Goal: Task Accomplishment & Management: Manage account settings

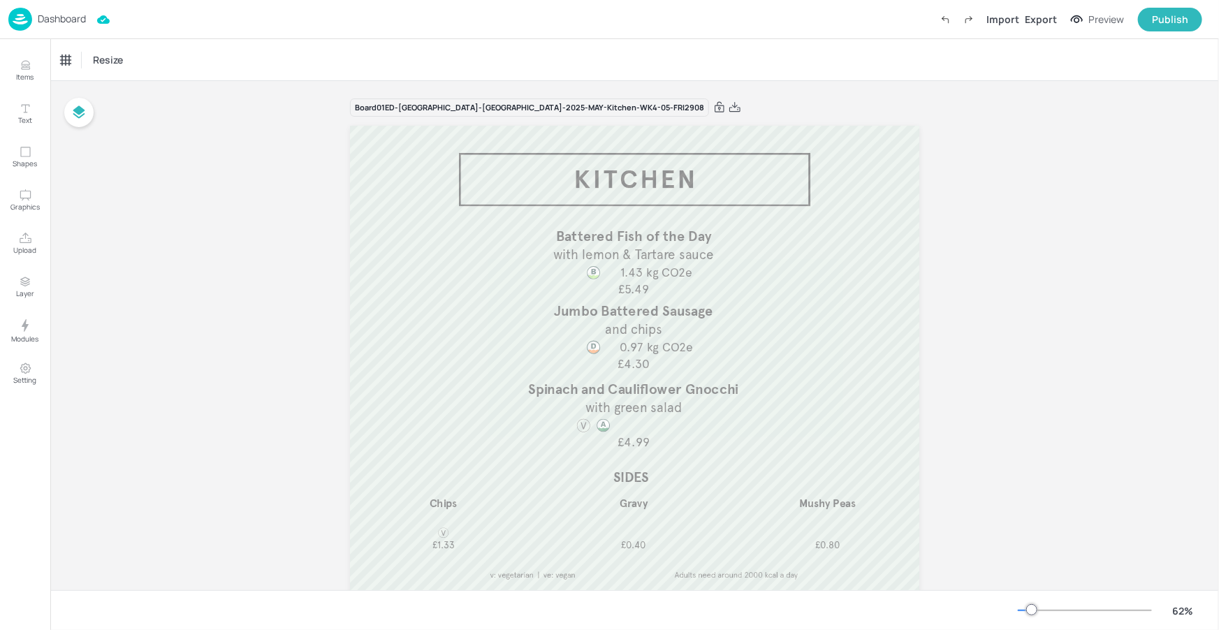
click at [78, 22] on p "Dashboard" at bounding box center [62, 19] width 48 height 10
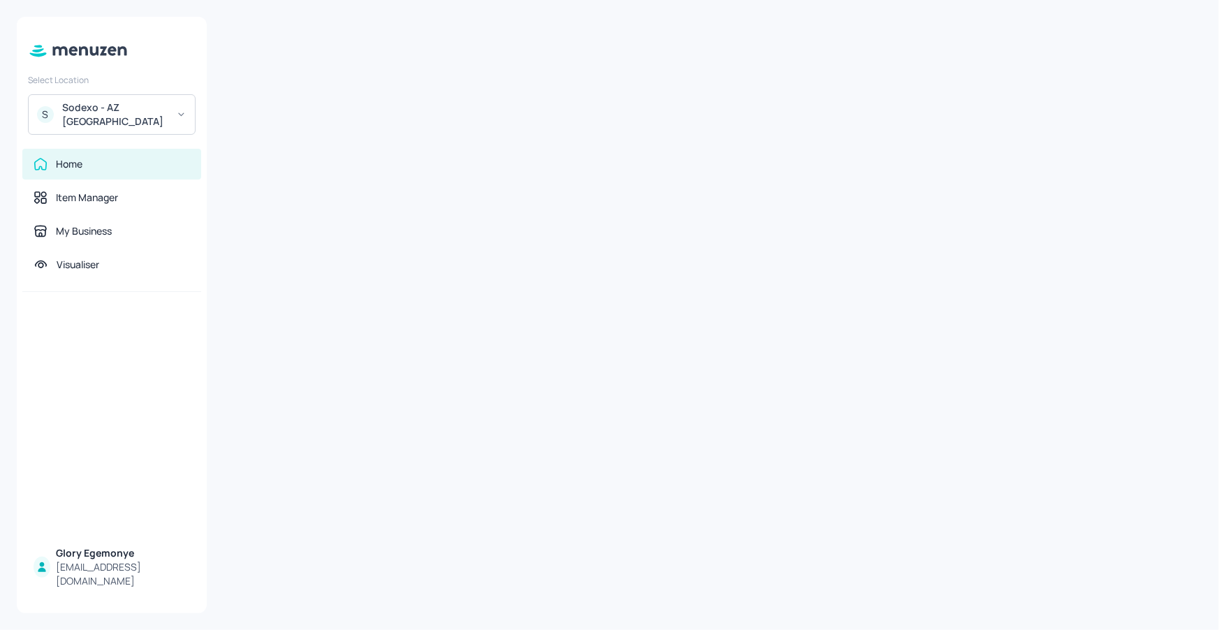
click at [142, 101] on div "Sodexo - AZ [GEOGRAPHIC_DATA]" at bounding box center [114, 115] width 105 height 28
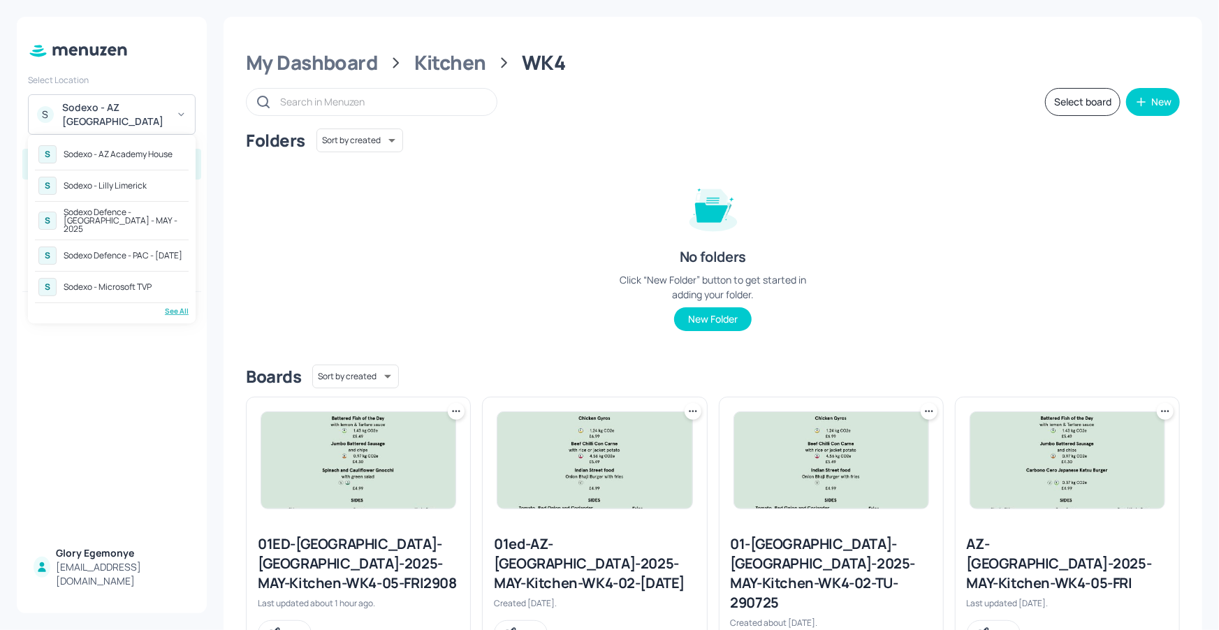
click at [169, 306] on div "See All" at bounding box center [112, 311] width 154 height 10
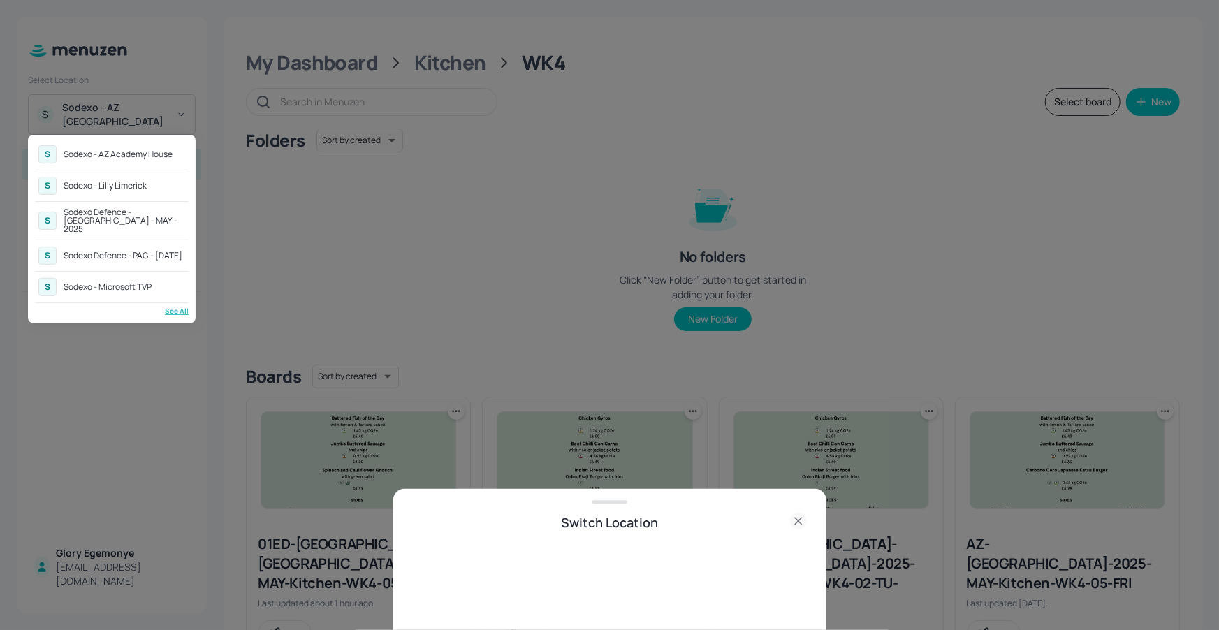
click at [166, 256] on div "S Sodexo Defence - PAC - MAY 2025" at bounding box center [112, 255] width 154 height 25
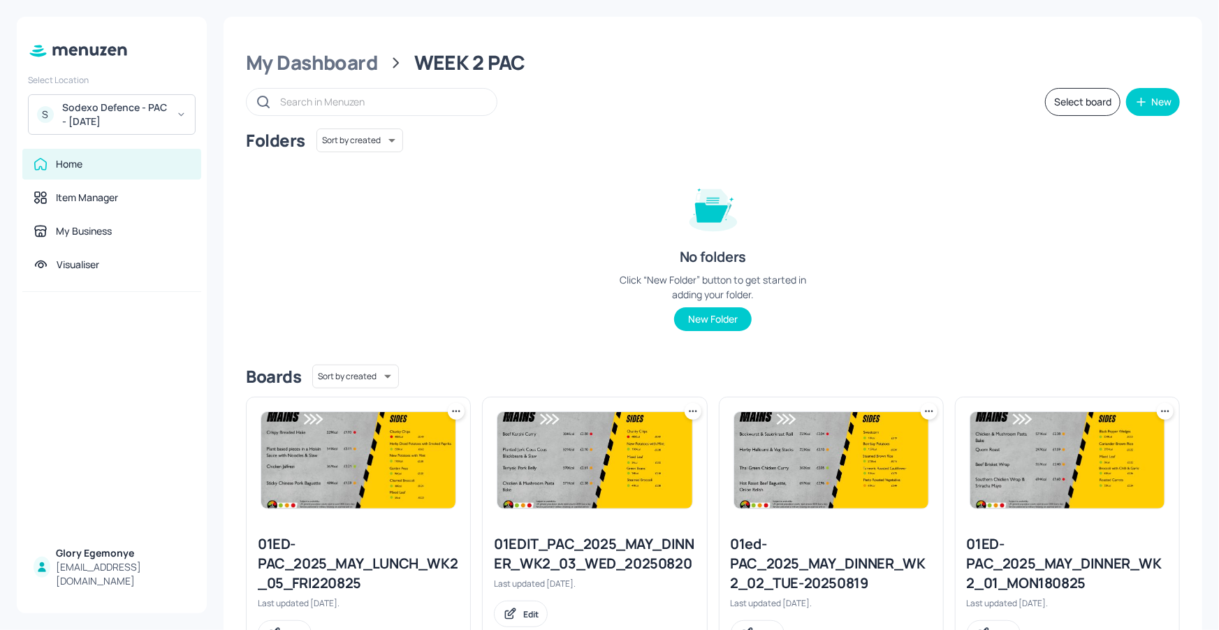
click at [182, 103] on div "S Sodexo Defence - PAC - MAY 2025" at bounding box center [112, 114] width 168 height 41
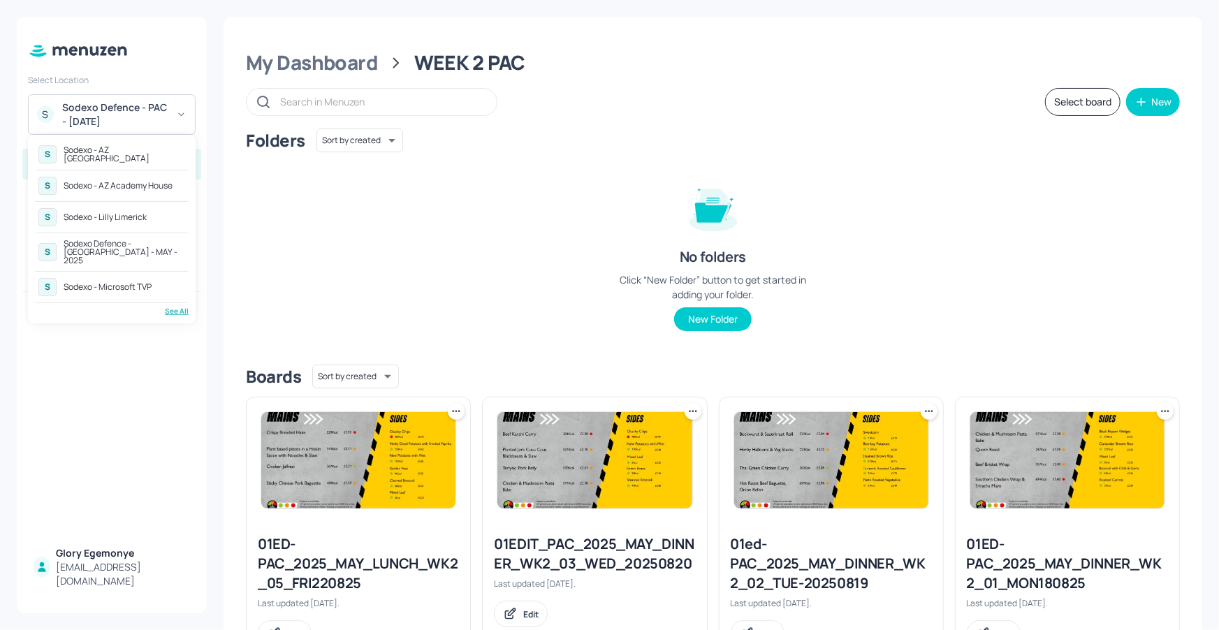
click at [139, 236] on div "S Sodexo Defence - Colchester - MAY - 2025" at bounding box center [112, 252] width 154 height 32
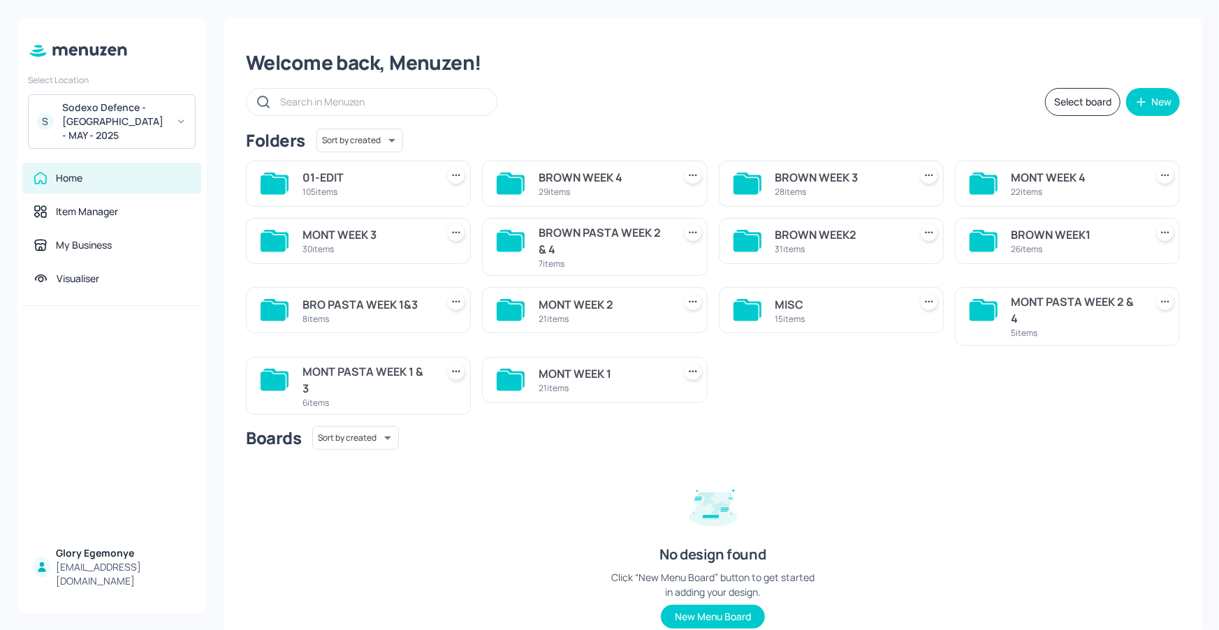
click at [740, 176] on icon at bounding box center [745, 184] width 25 height 19
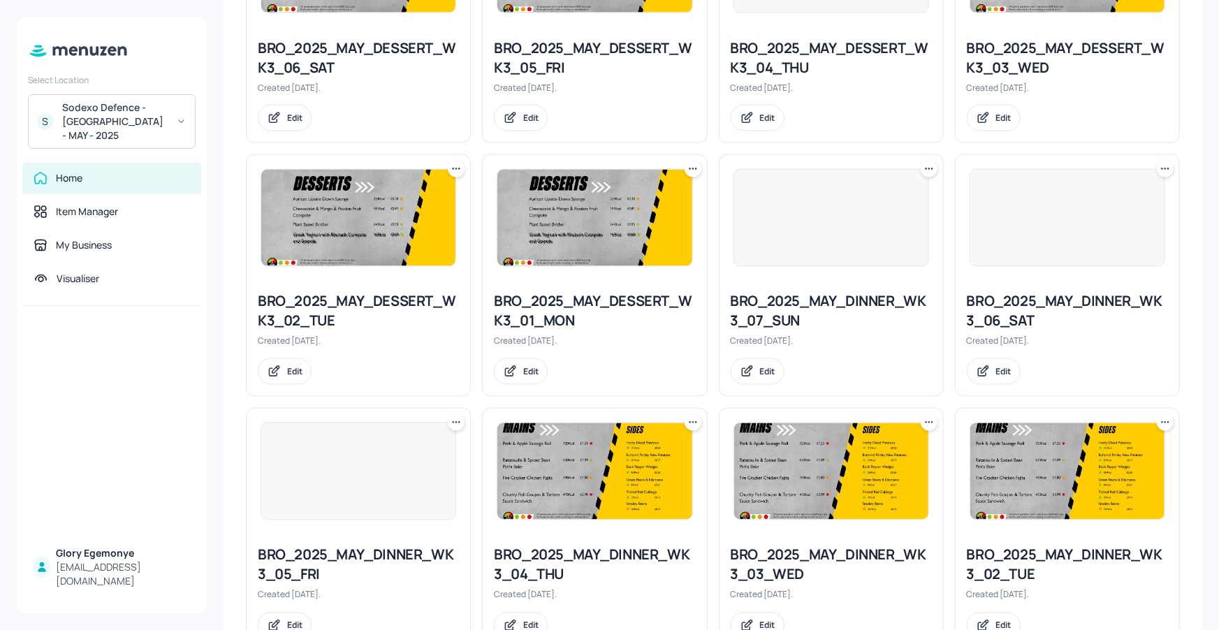
scroll to position [1384, 0]
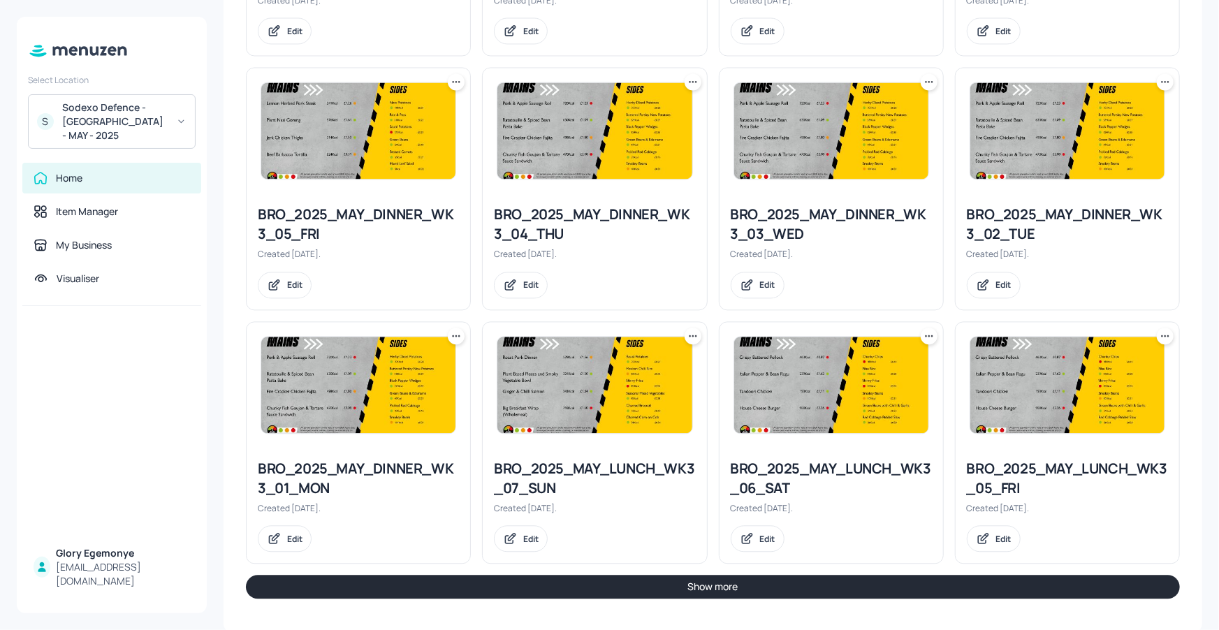
click at [668, 581] on button "Show more" at bounding box center [713, 587] width 934 height 24
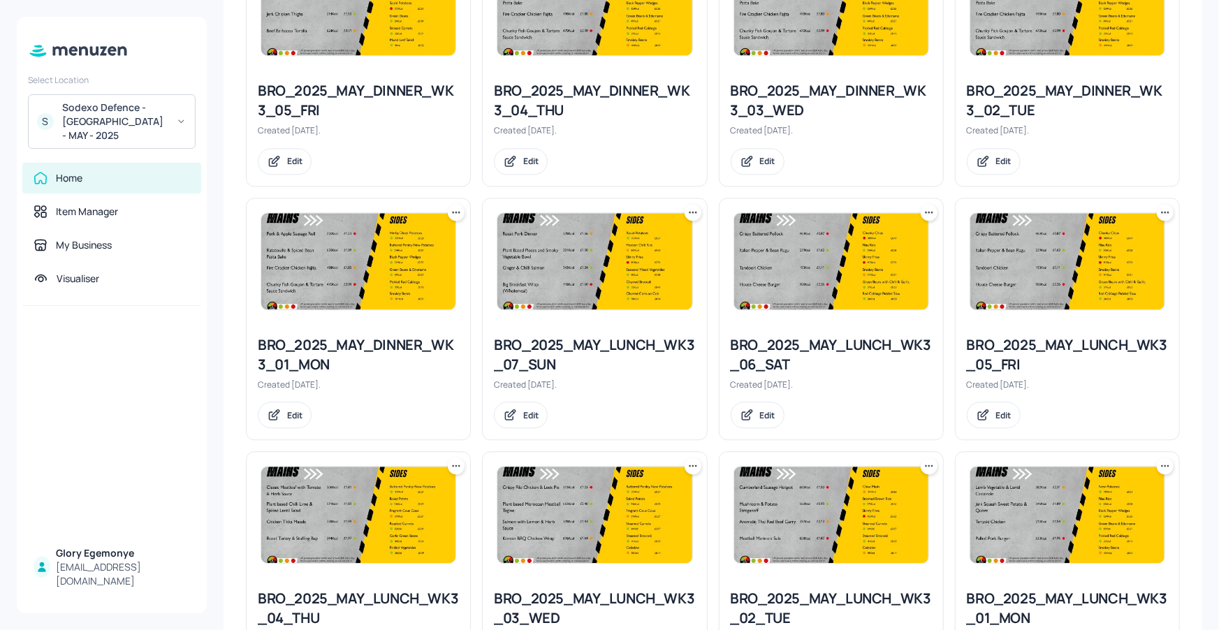
scroll to position [1507, 0]
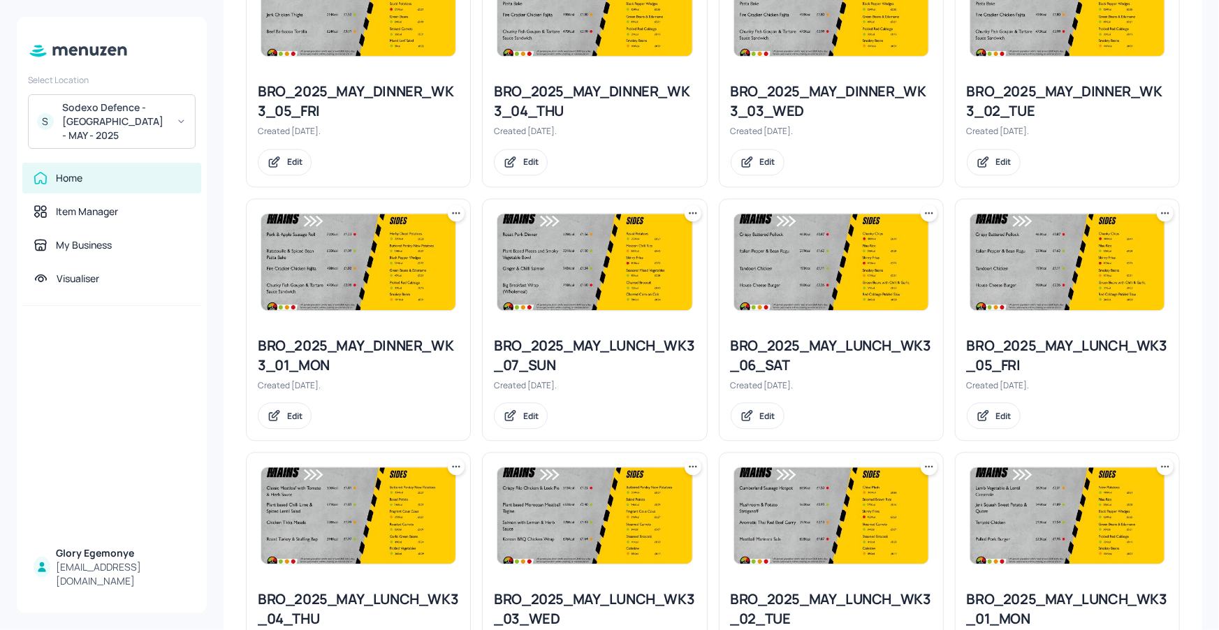
click at [1159, 213] on icon at bounding box center [1165, 213] width 14 height 14
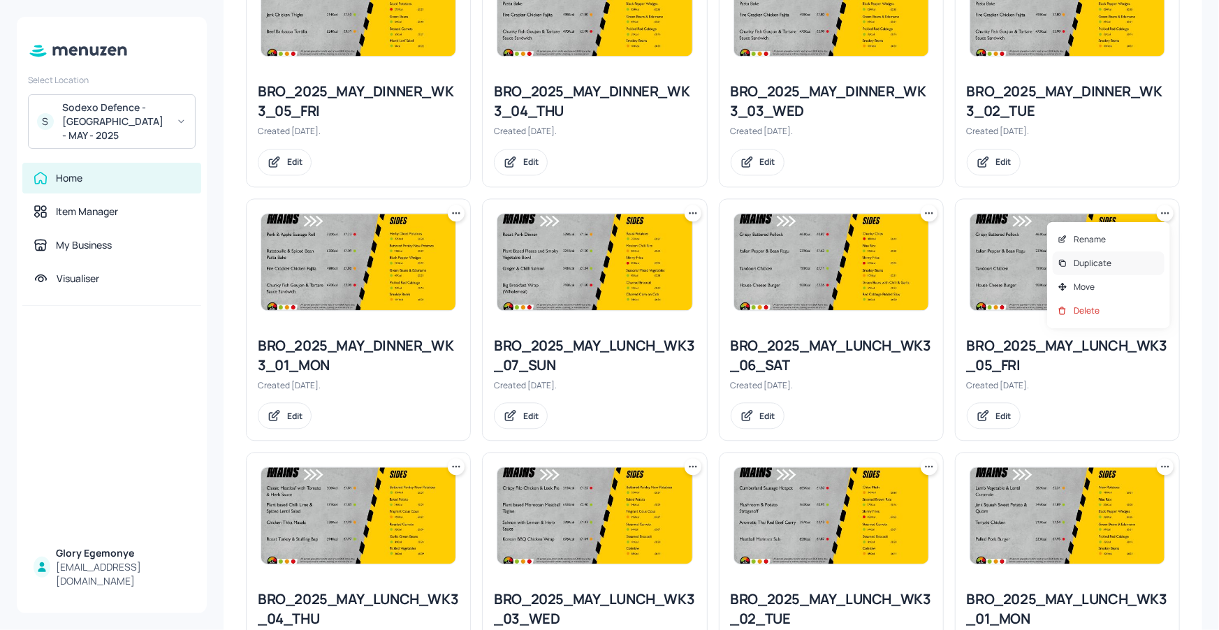
click at [1077, 267] on p "Duplicate" at bounding box center [1092, 263] width 38 height 13
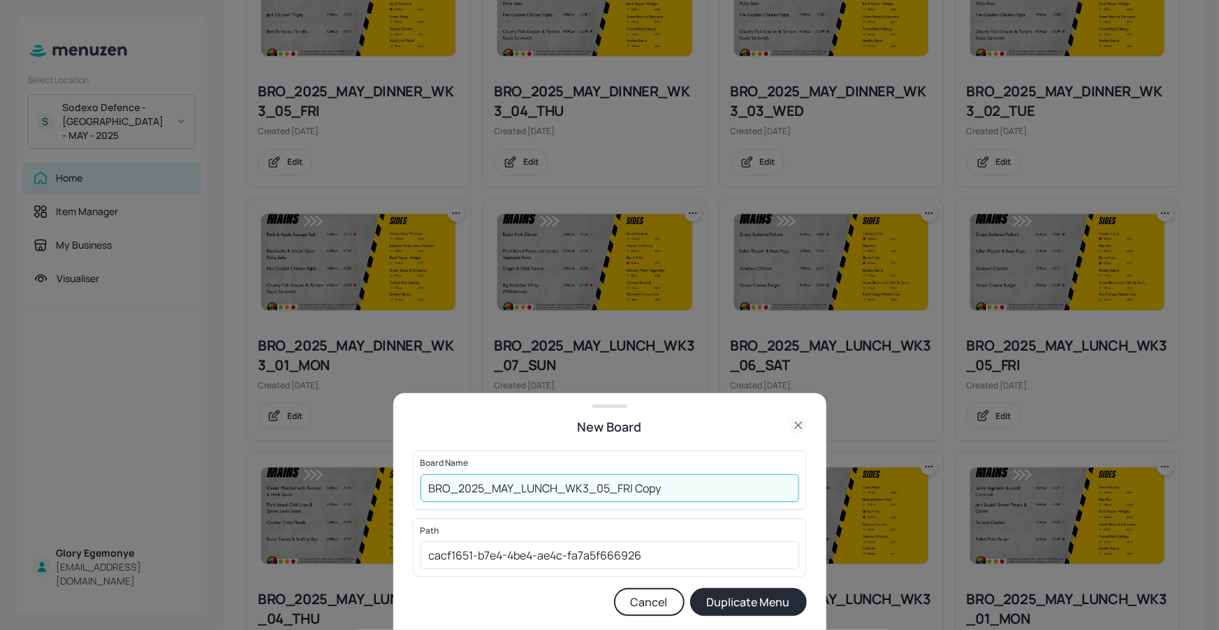
click at [685, 492] on input "BRO_2025_MAY_LUNCH_WK3_05_FRI Copy" at bounding box center [609, 488] width 379 height 28
click at [430, 490] on input "BRO_2025_MAY_LUNCH_WK3_05_FRI290825" at bounding box center [609, 488] width 379 height 28
type input "01ED-BRO_2025_MAY_LUNCH_WK3_05_FRI290825"
click at [756, 596] on button "Duplicate Menu" at bounding box center [748, 602] width 117 height 28
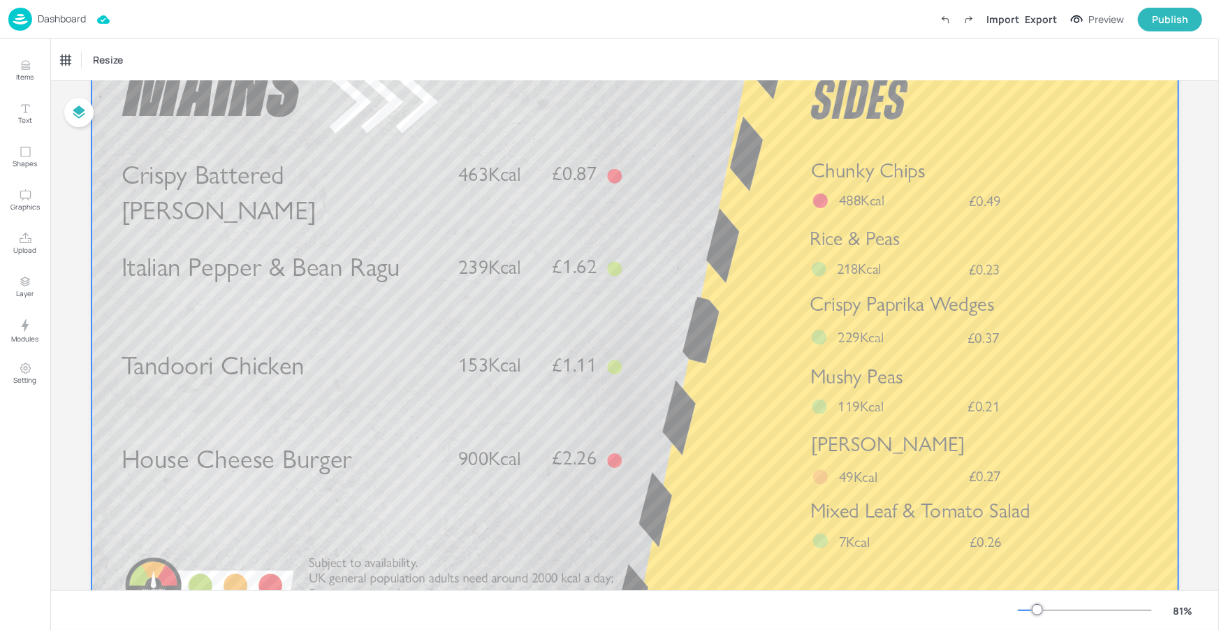
scroll to position [102, 0]
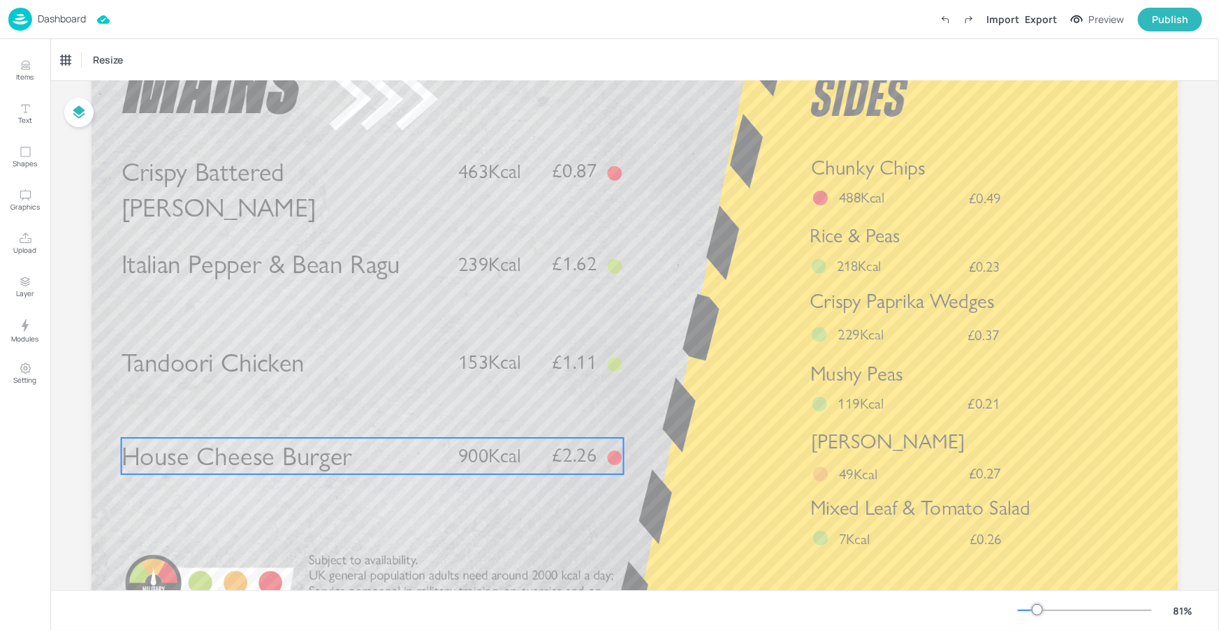
click at [375, 472] on p "House Cheese Burger" at bounding box center [282, 456] width 322 height 36
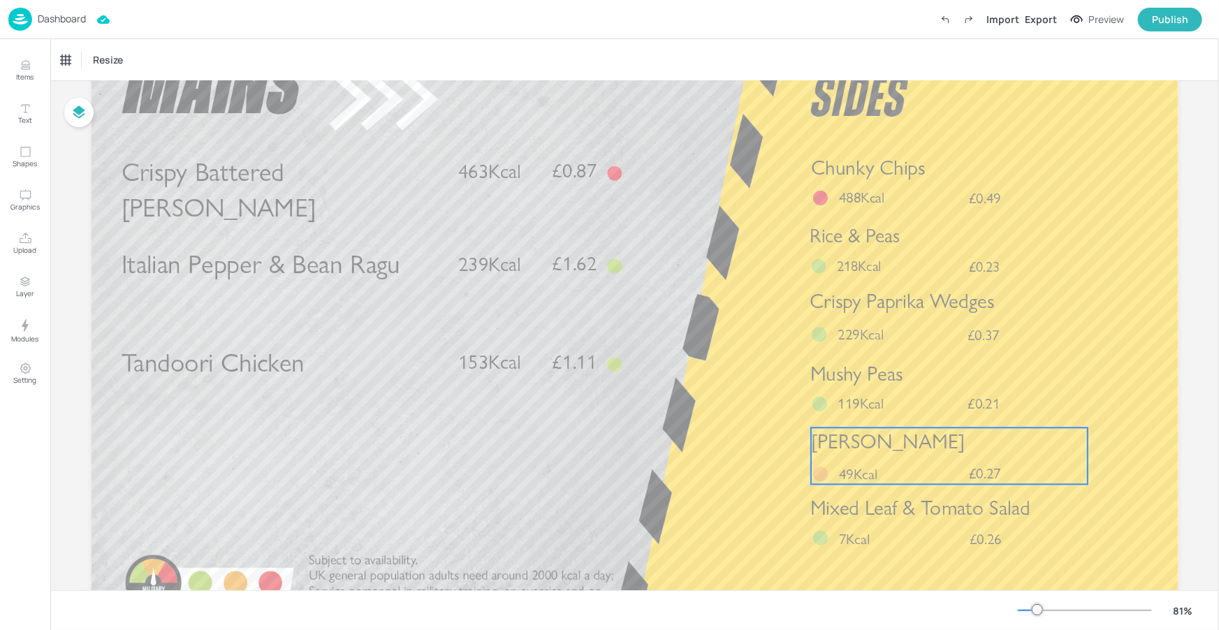
click at [884, 464] on p "49Kcal" at bounding box center [868, 474] width 59 height 20
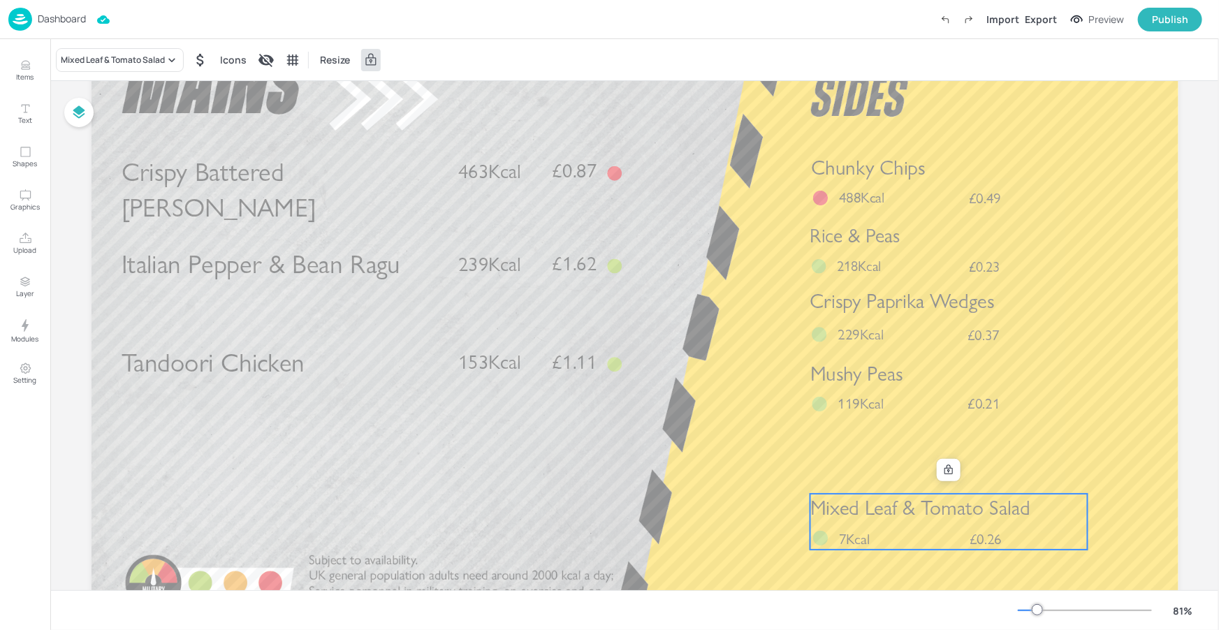
click at [886, 522] on div "Mixed Leaf & Tomato Salad £0.26 7Kcal" at bounding box center [947, 522] width 277 height 56
click at [942, 477] on div at bounding box center [948, 470] width 18 height 18
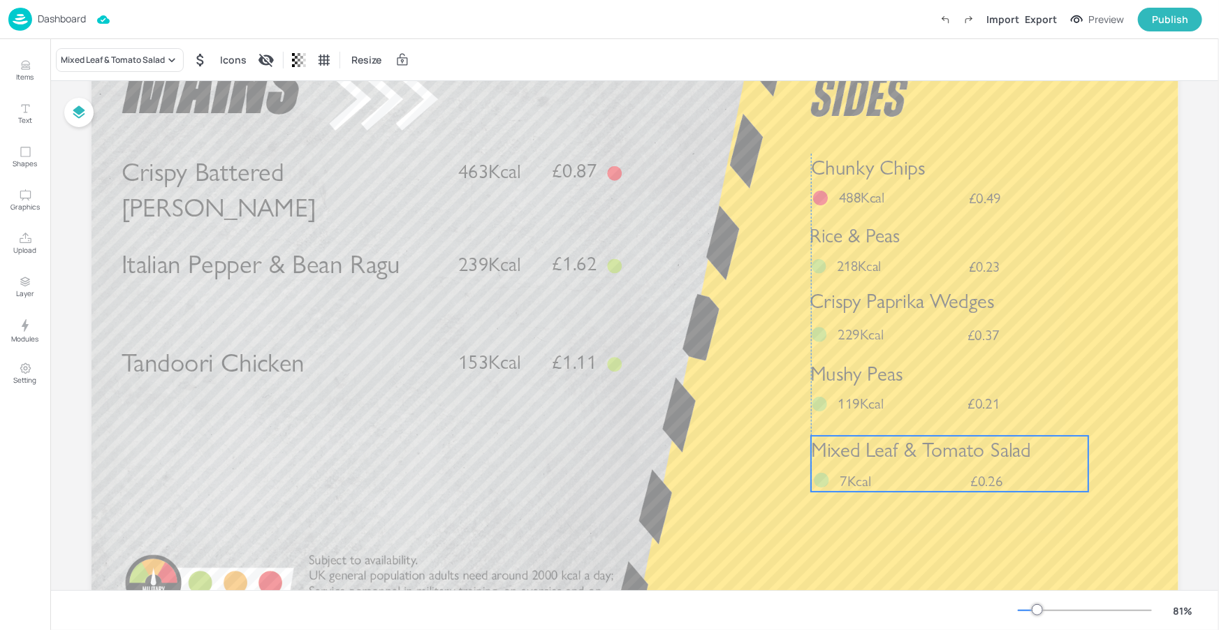
drag, startPoint x: 918, startPoint y: 512, endPoint x: 917, endPoint y: 454, distance: 58.0
click at [917, 454] on span "Mixed Leaf & Tomato Salad" at bounding box center [921, 450] width 220 height 24
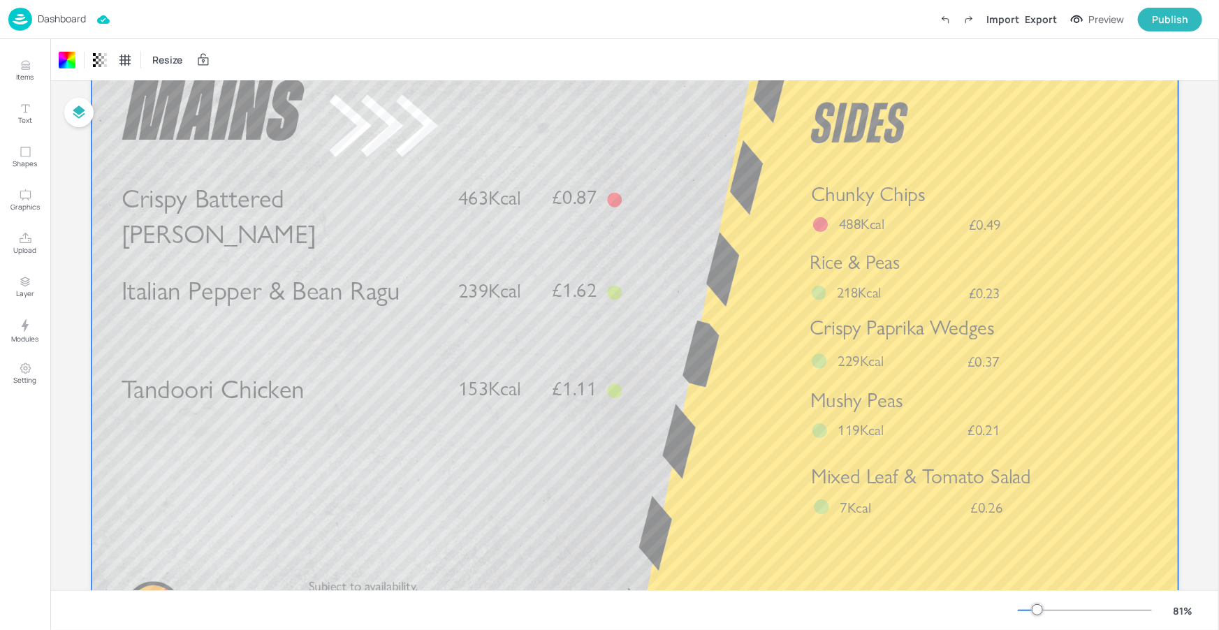
scroll to position [52, 0]
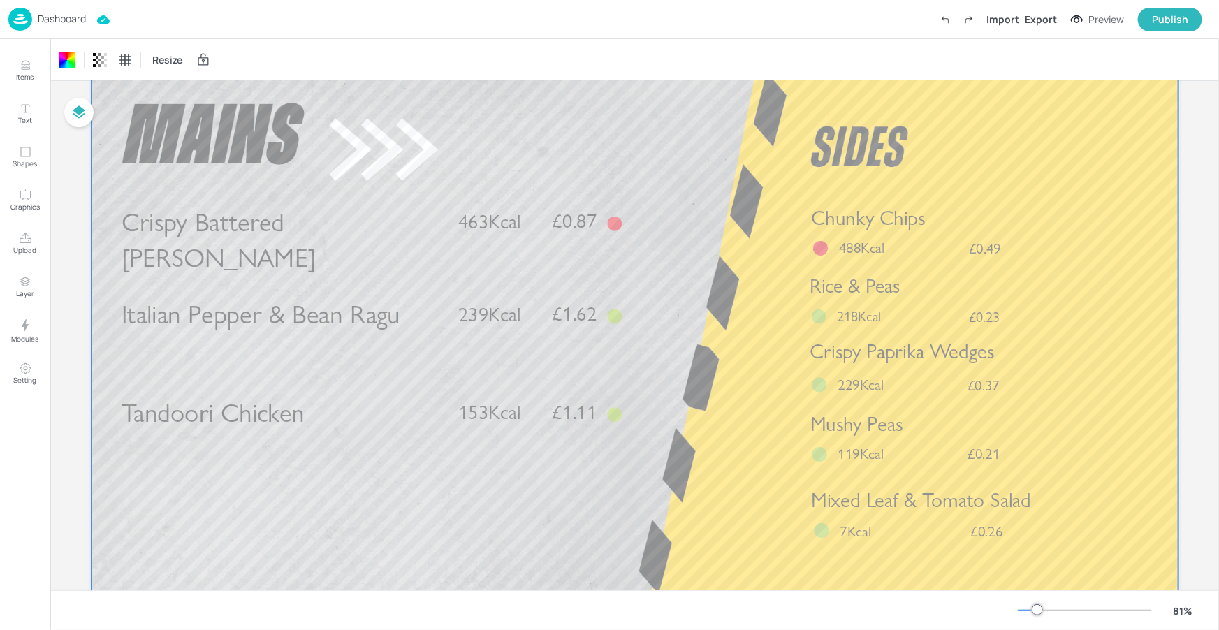
click at [1048, 15] on div "Export" at bounding box center [1041, 19] width 32 height 15
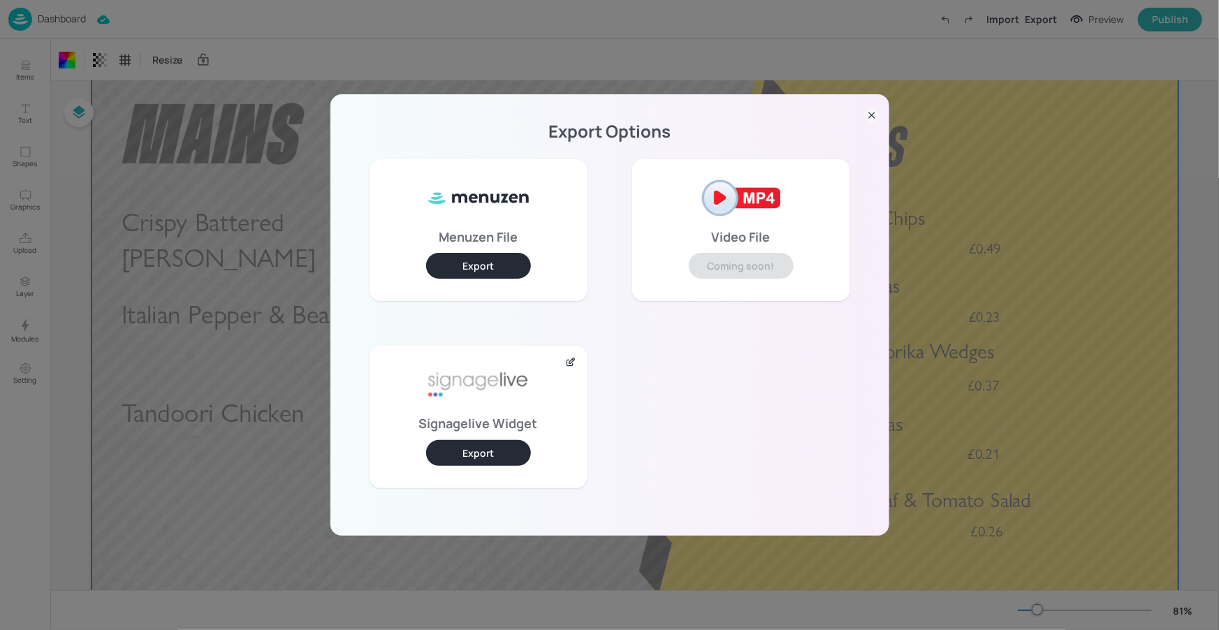
click at [447, 444] on button "Export" at bounding box center [478, 453] width 105 height 26
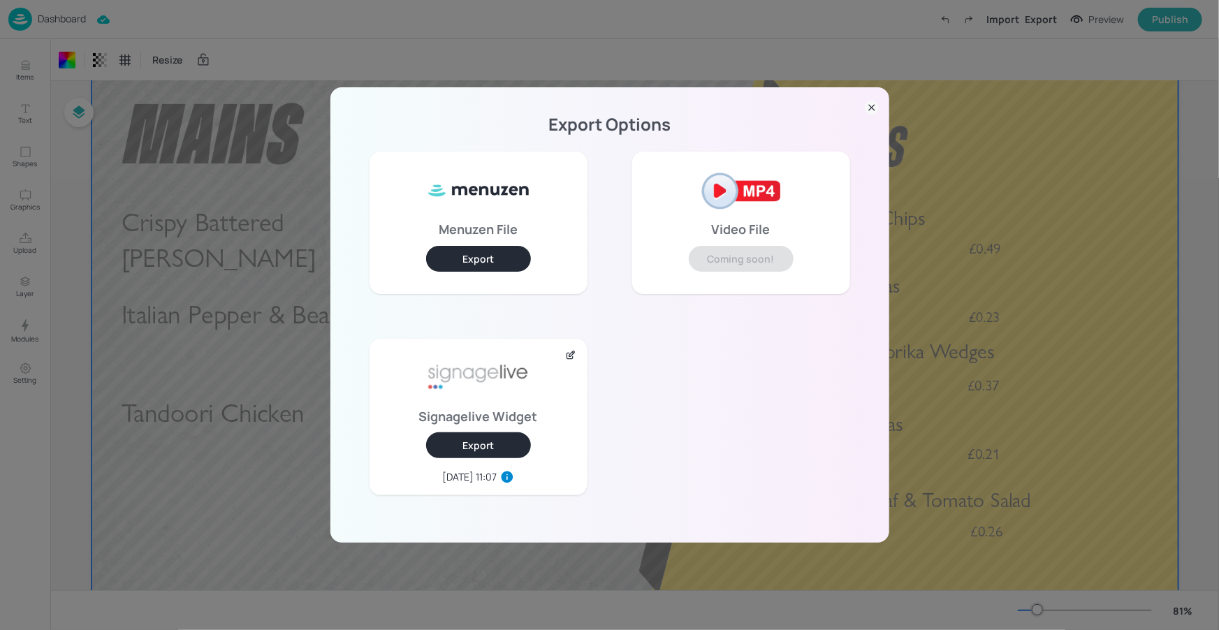
click at [870, 103] on icon at bounding box center [872, 108] width 14 height 14
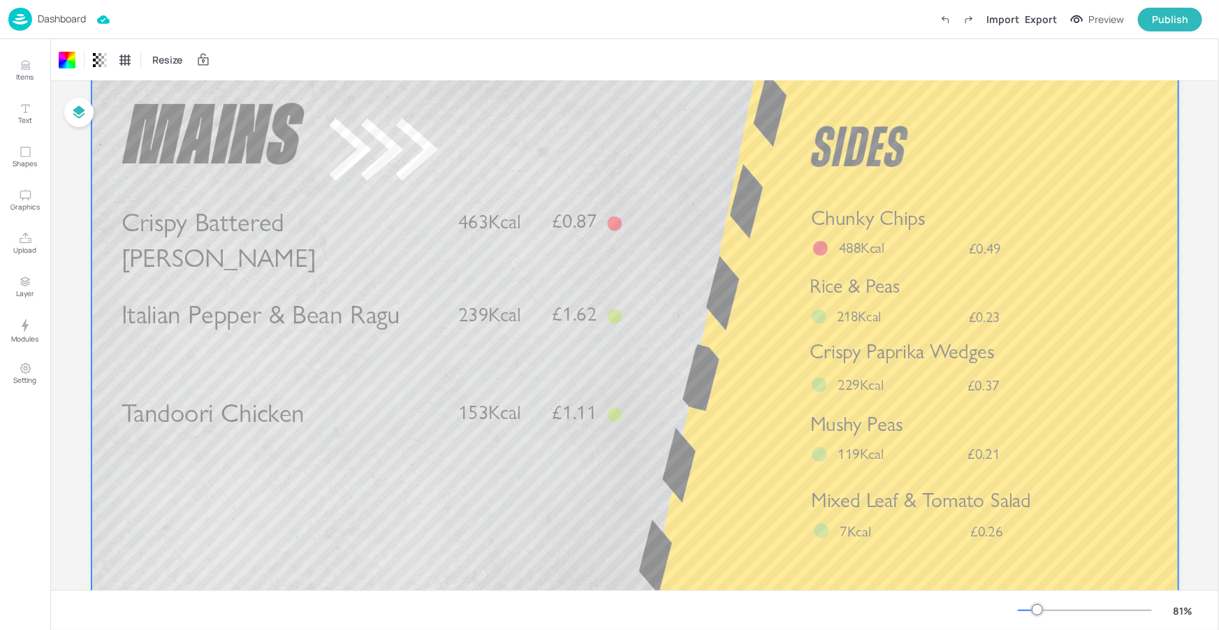
click at [65, 14] on p "Dashboard" at bounding box center [62, 19] width 48 height 10
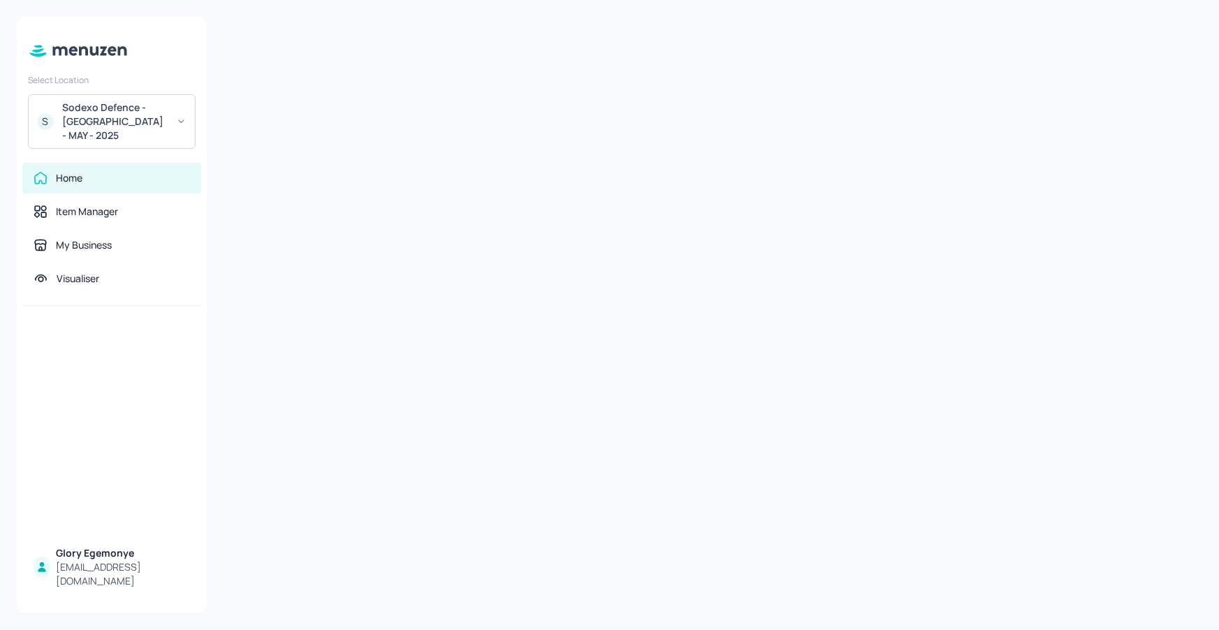
click at [145, 124] on div "Sodexo Defence - Colchester - MAY - 2025" at bounding box center [114, 122] width 105 height 42
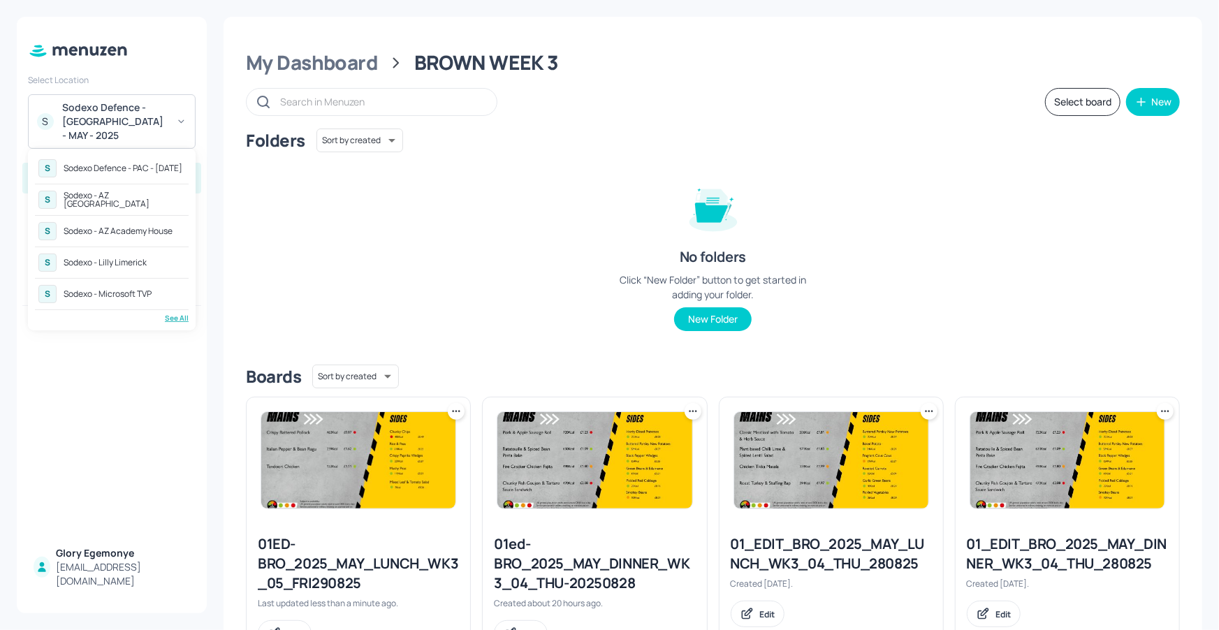
click at [168, 315] on div "See All" at bounding box center [112, 318] width 154 height 10
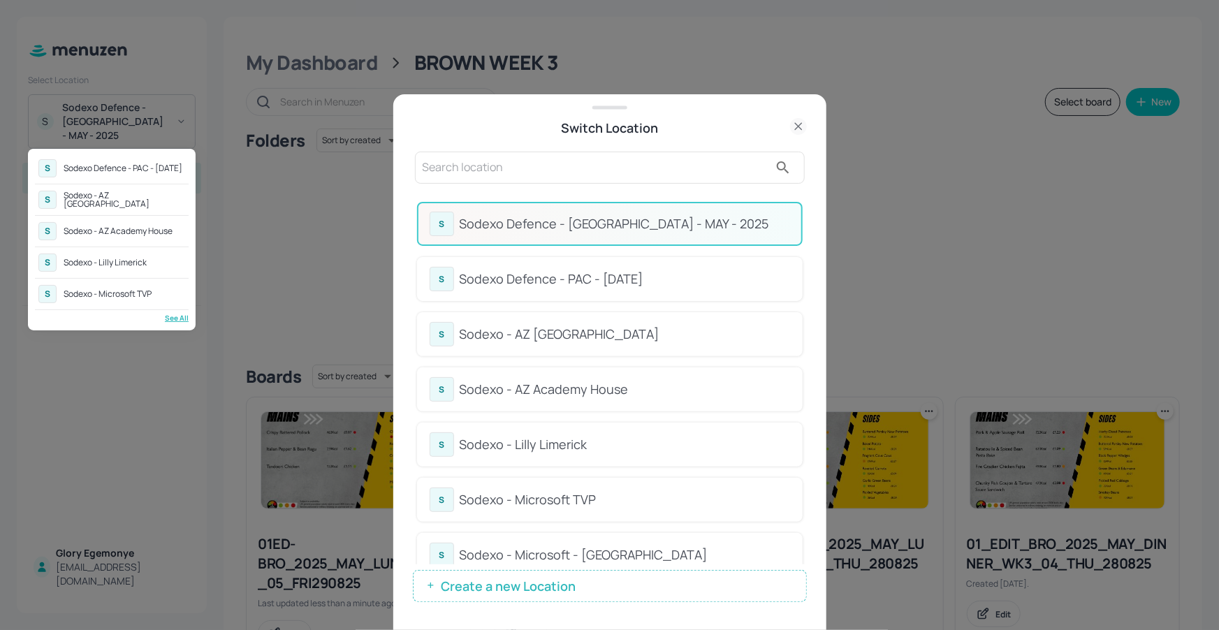
click at [652, 177] on div at bounding box center [609, 315] width 1219 height 630
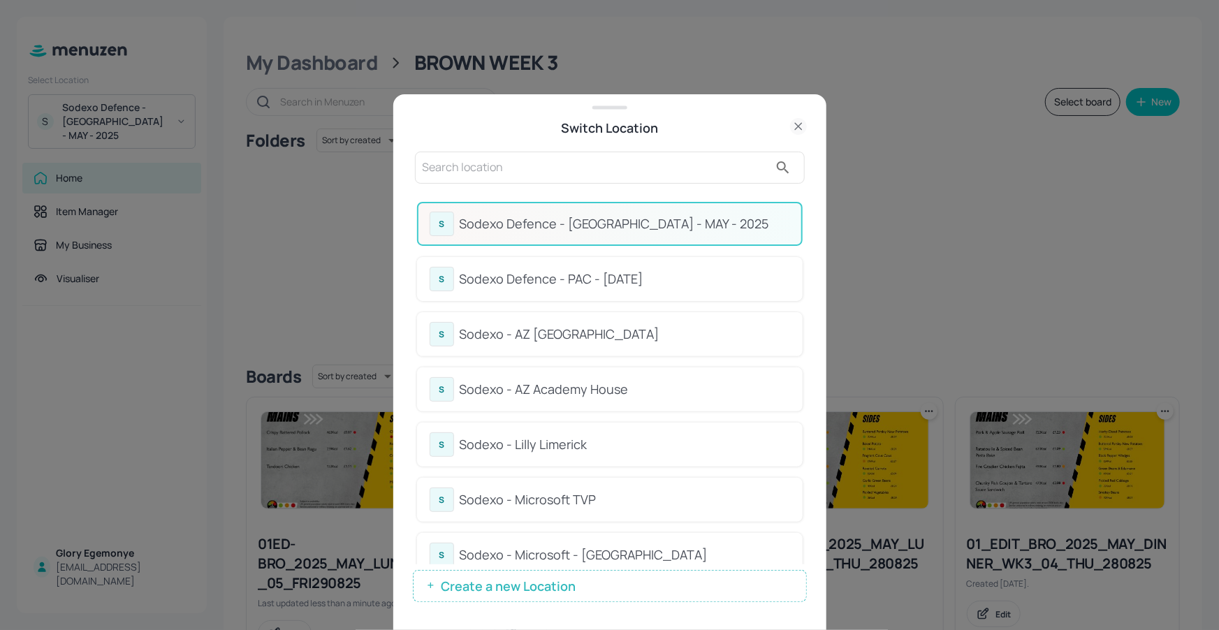
click at [671, 193] on div "S Sodexo Defence - PAC - MAY 2025 S Sodexo - AZ Eastbrook House S Sodexo - AZ A…" at bounding box center [609, 315] width 1219 height 630
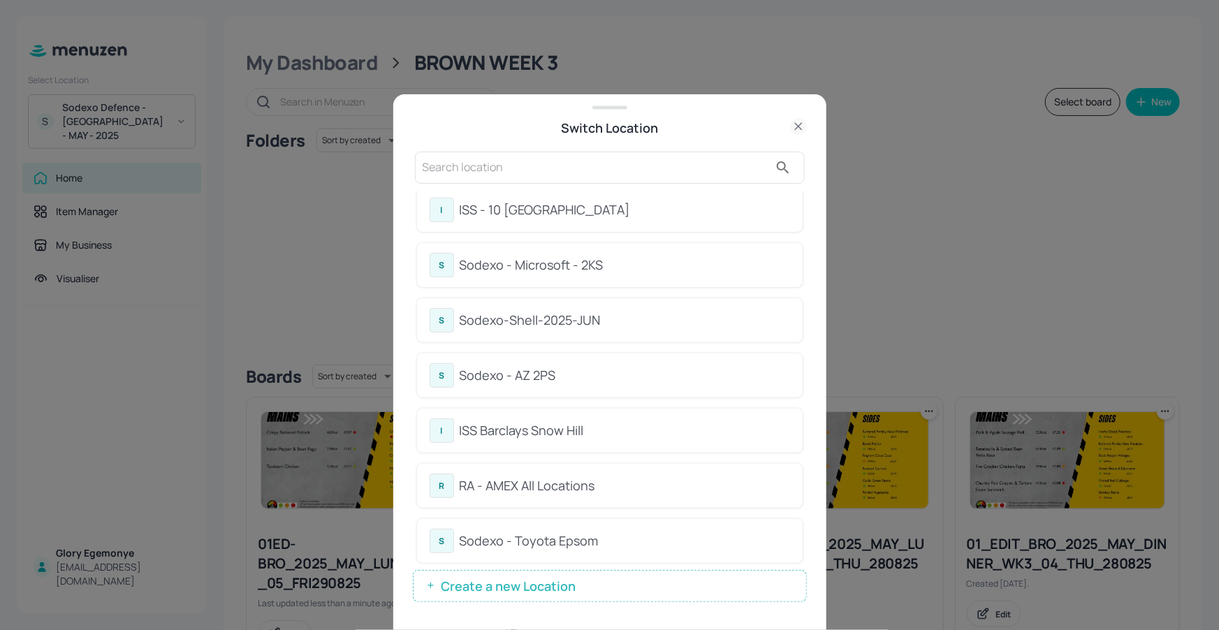
scroll to position [629, 0]
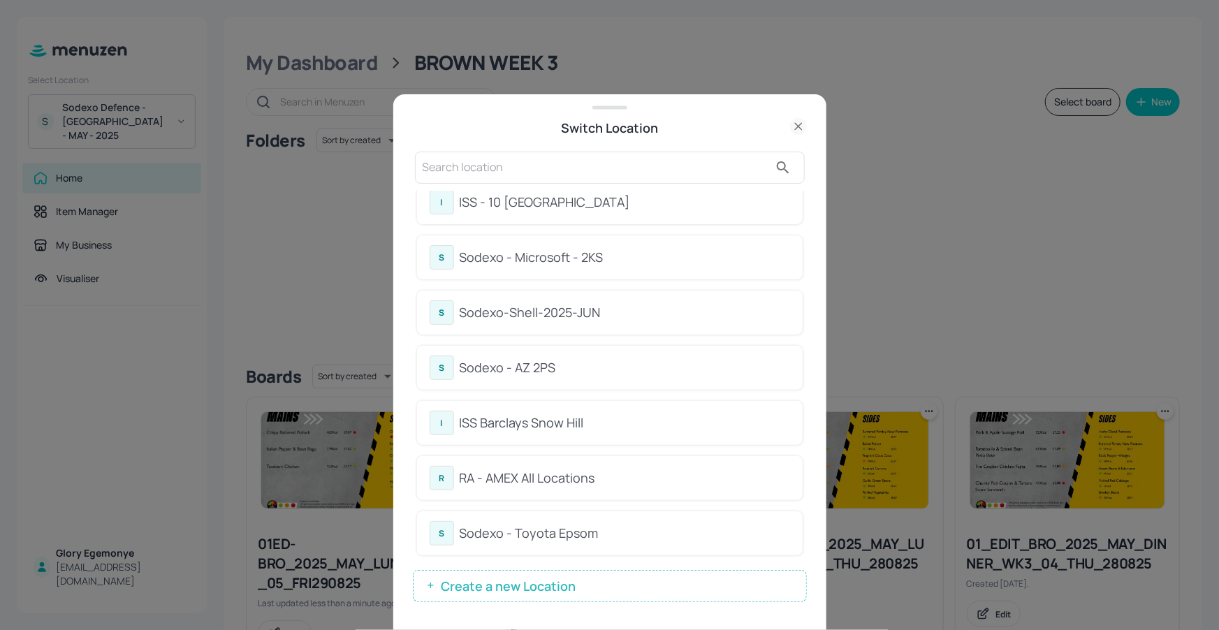
click at [522, 359] on div "Sodexo - AZ 2PS" at bounding box center [625, 367] width 330 height 19
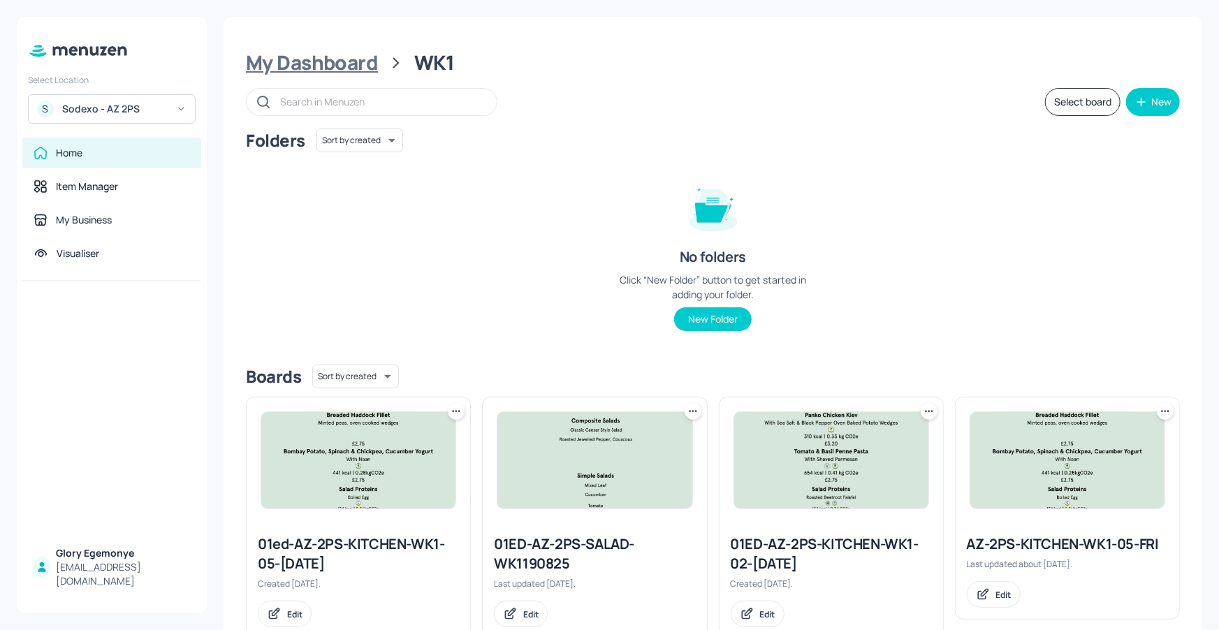
click at [321, 68] on div "My Dashboard" at bounding box center [312, 62] width 132 height 25
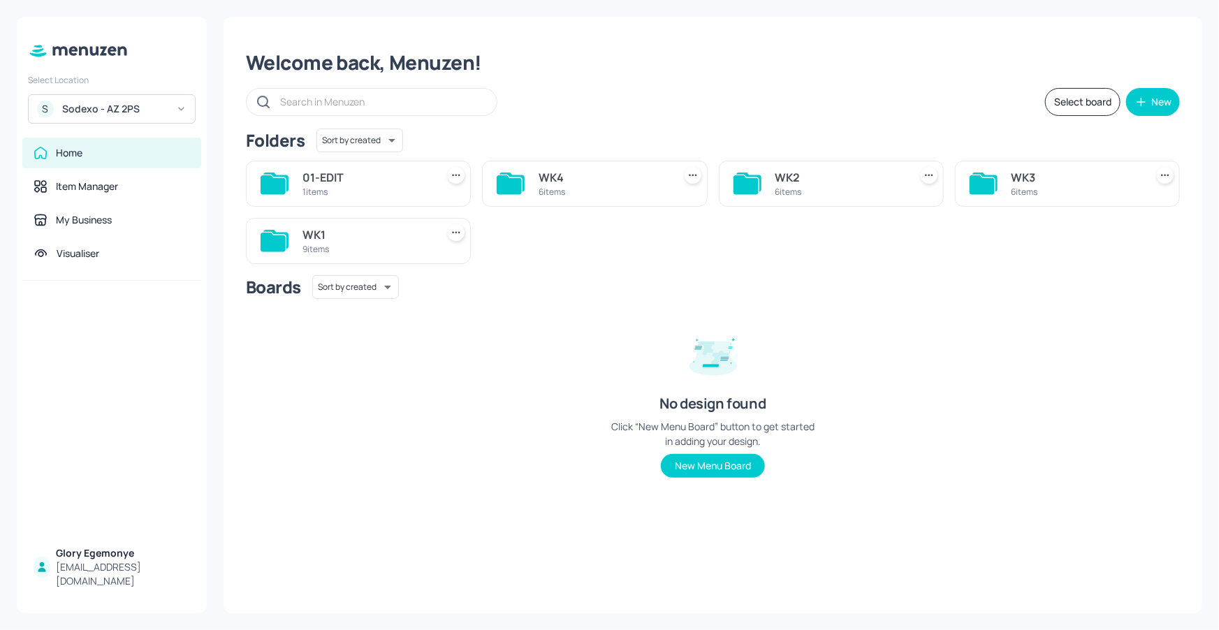
click at [747, 184] on icon at bounding box center [745, 184] width 25 height 19
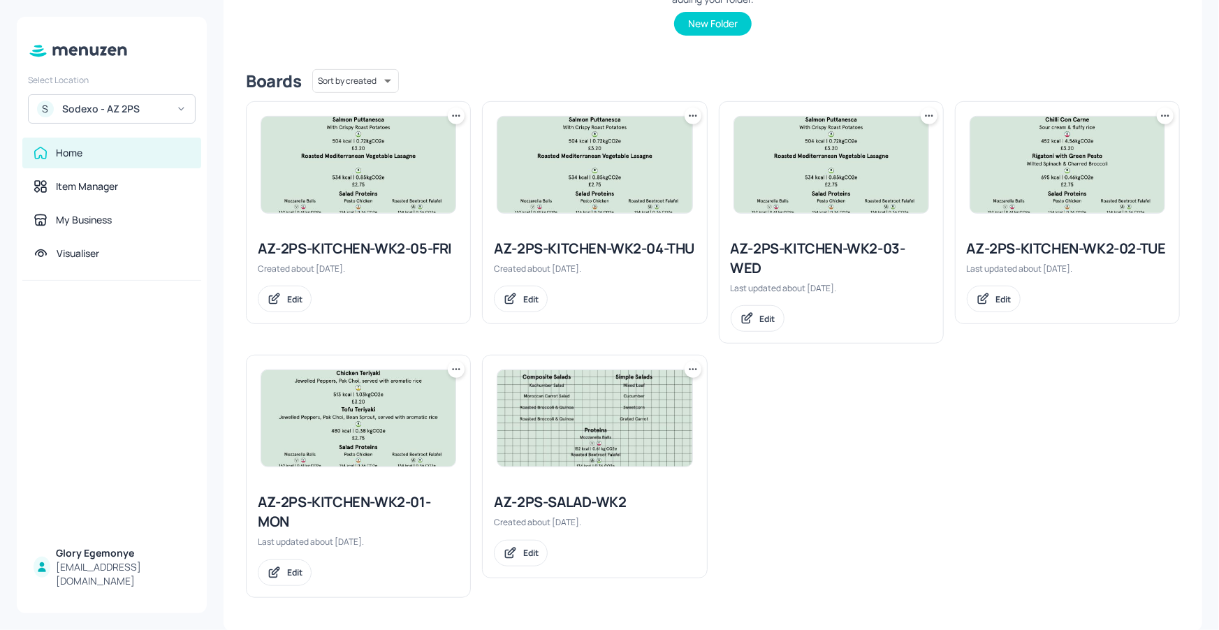
scroll to position [295, 0]
click at [410, 242] on div "AZ-2PS-KITCHEN-WK2-05-FRI" at bounding box center [358, 249] width 201 height 20
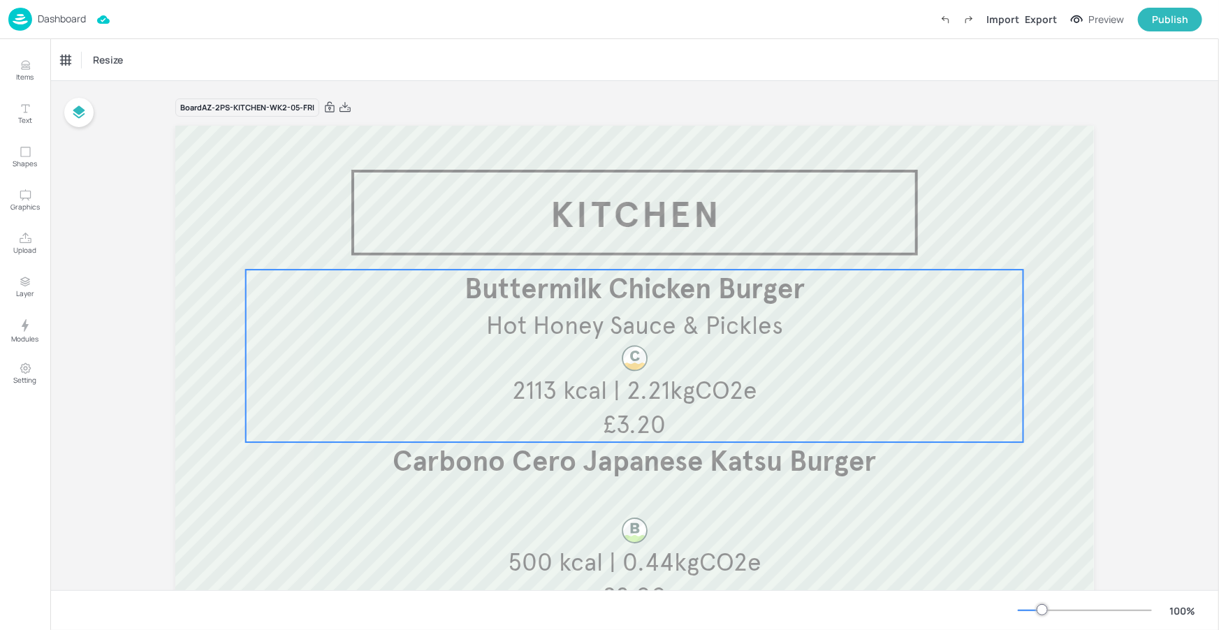
click at [668, 300] on span "Buttermilk Chicken Burger" at bounding box center [634, 289] width 340 height 34
click at [148, 50] on div "Buttermilk Chicken Burger" at bounding box center [119, 60] width 127 height 24
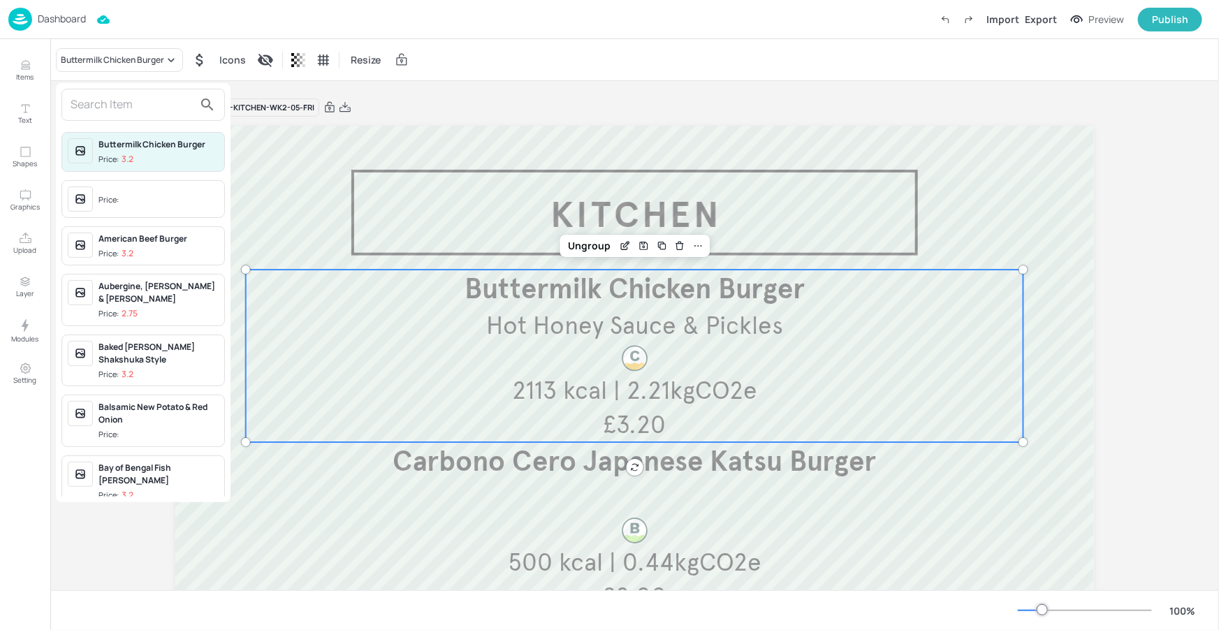
click at [136, 105] on input "text" at bounding box center [132, 105] width 123 height 22
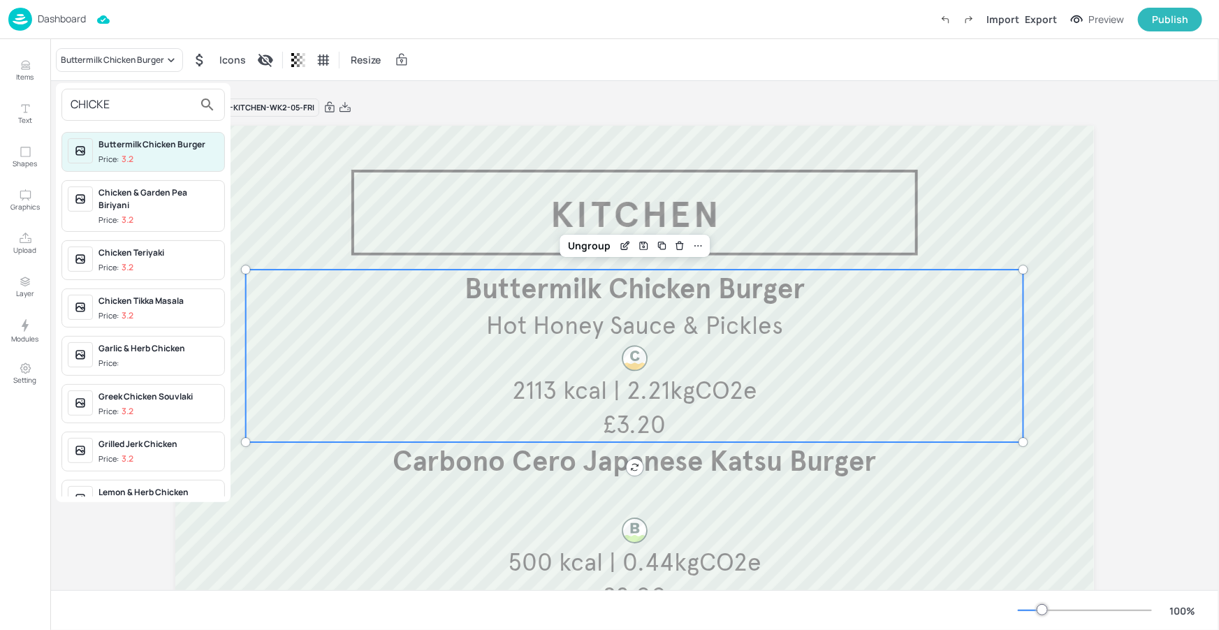
type input "[DEMOGRAPHIC_DATA]"
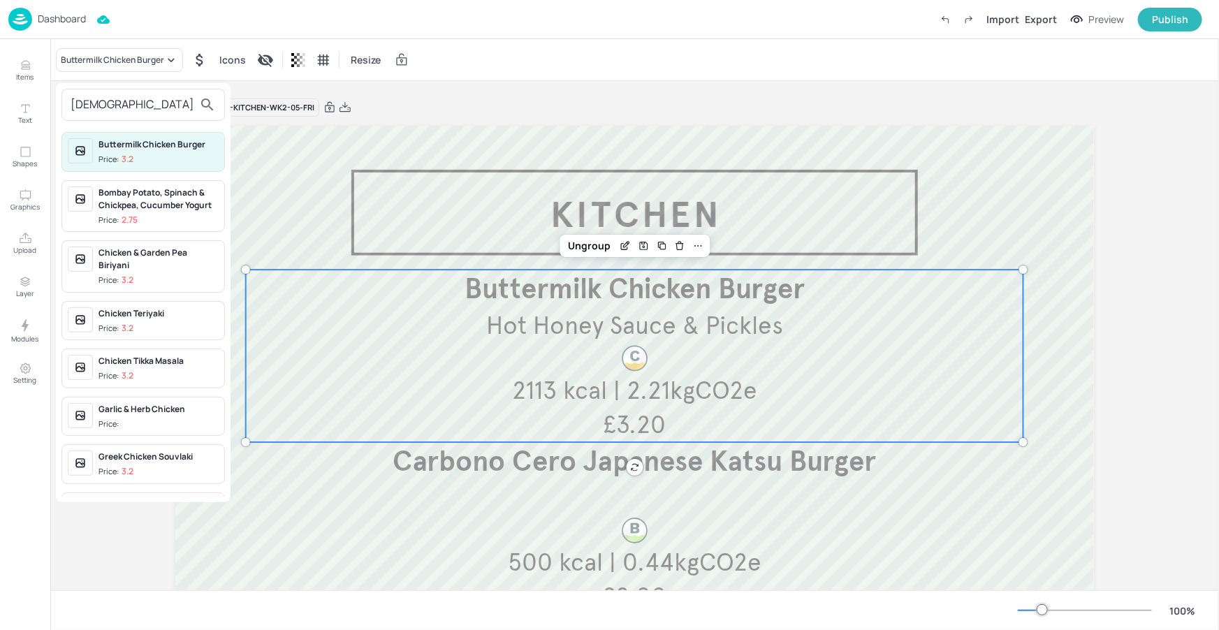
drag, startPoint x: 129, startPoint y: 98, endPoint x: 66, endPoint y: 106, distance: 62.7
click at [66, 106] on div "CHICK" at bounding box center [142, 105] width 163 height 32
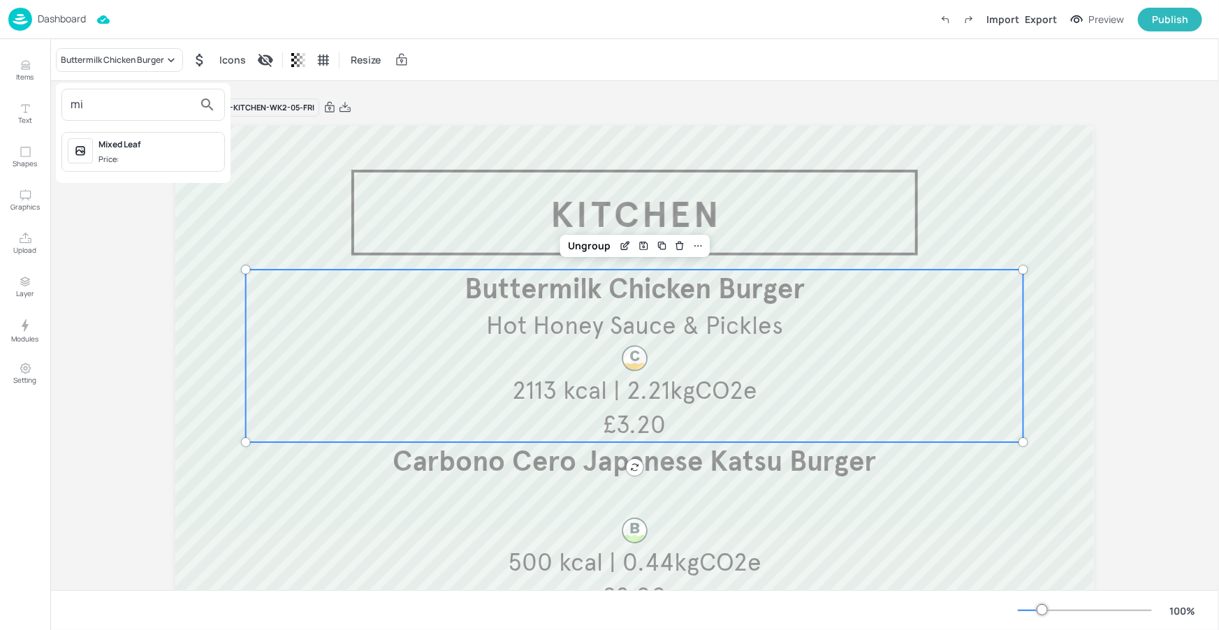
type input "m"
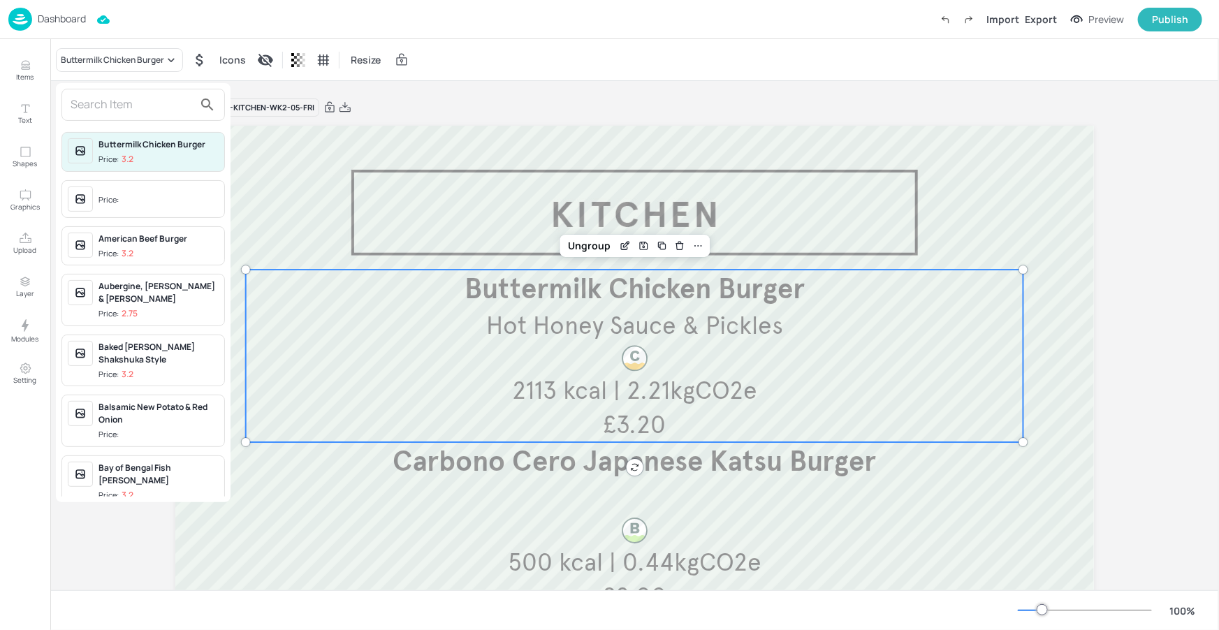
click at [1023, 228] on div at bounding box center [609, 315] width 1219 height 630
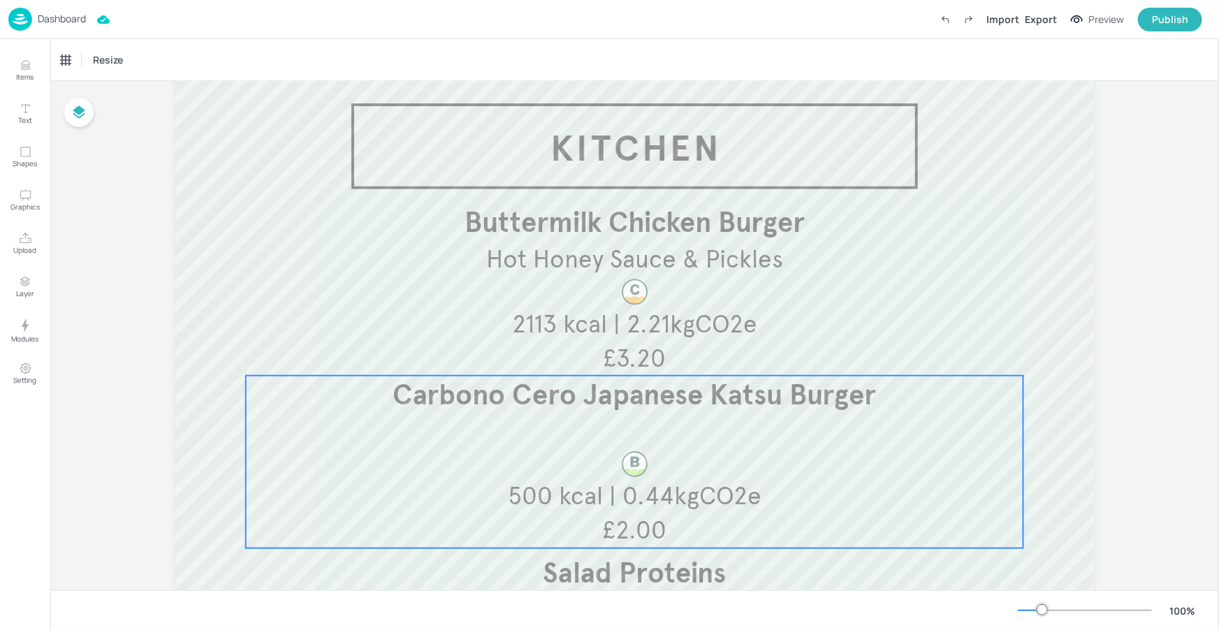
scroll to position [61, 0]
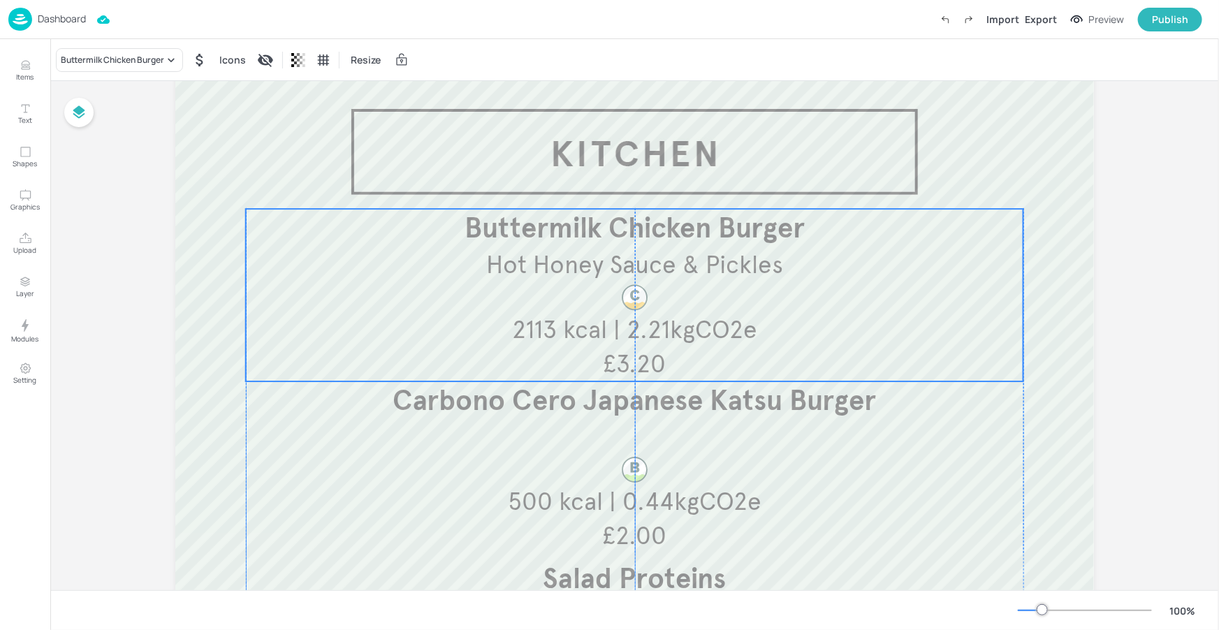
click at [612, 307] on div at bounding box center [634, 297] width 81 height 31
click at [22, 65] on icon "Items" at bounding box center [25, 65] width 13 height 13
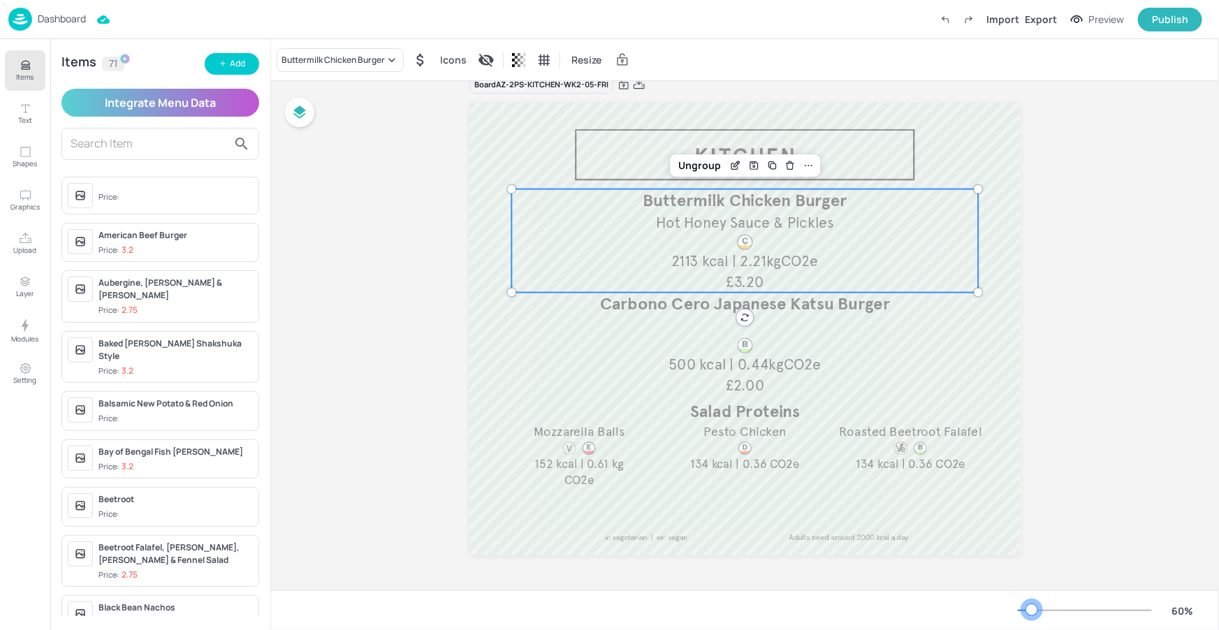
click at [1031, 611] on div at bounding box center [1085, 610] width 134 height 11
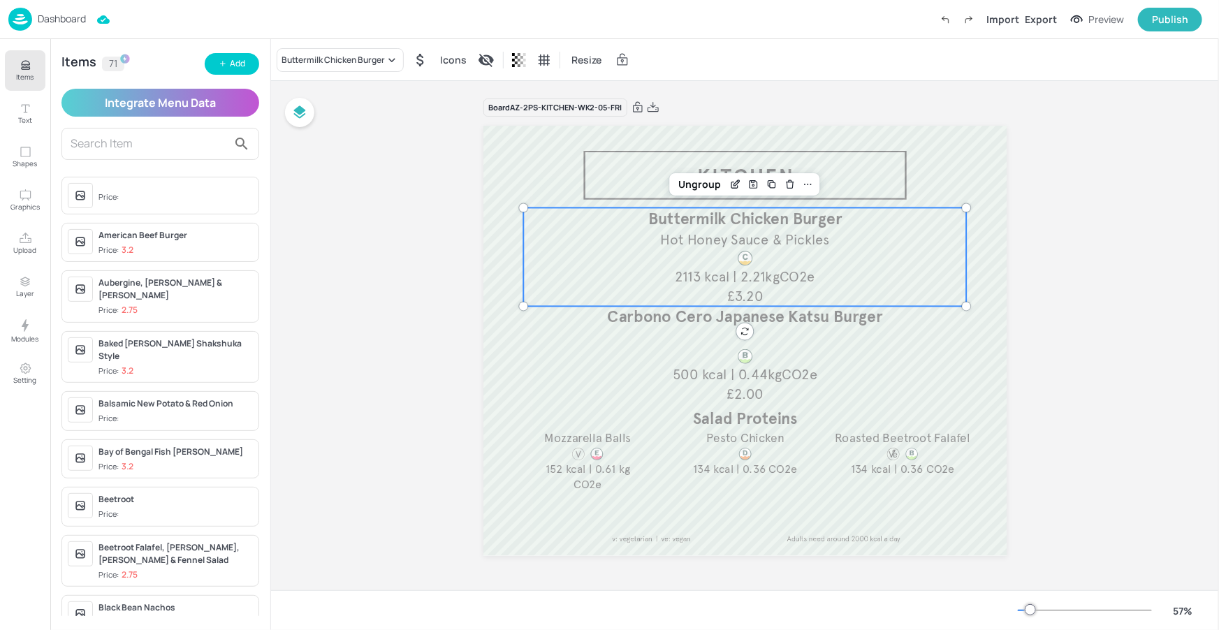
click at [1025, 608] on div at bounding box center [1030, 609] width 11 height 11
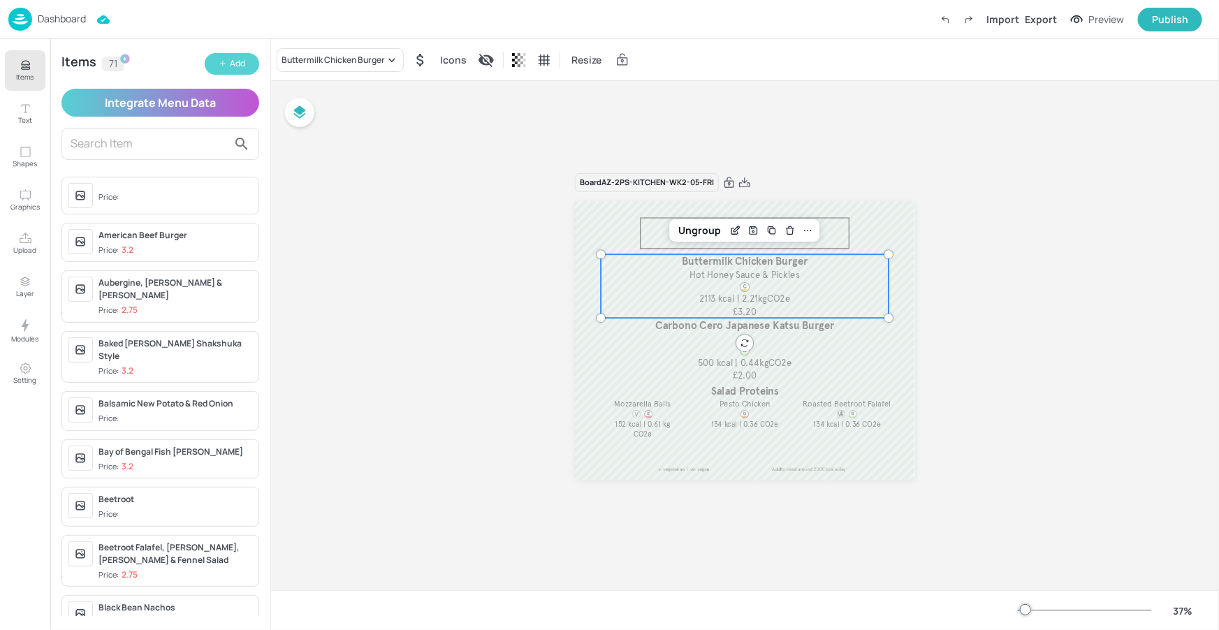
click at [221, 61] on icon "button" at bounding box center [223, 63] width 8 height 8
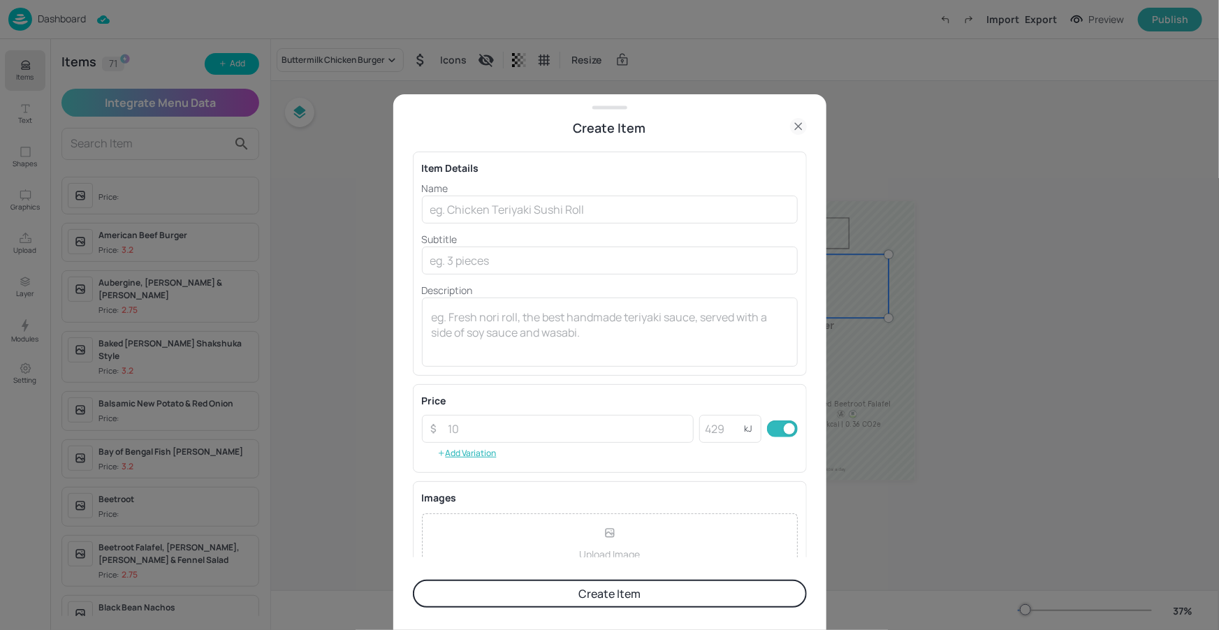
click at [793, 124] on icon at bounding box center [798, 126] width 17 height 17
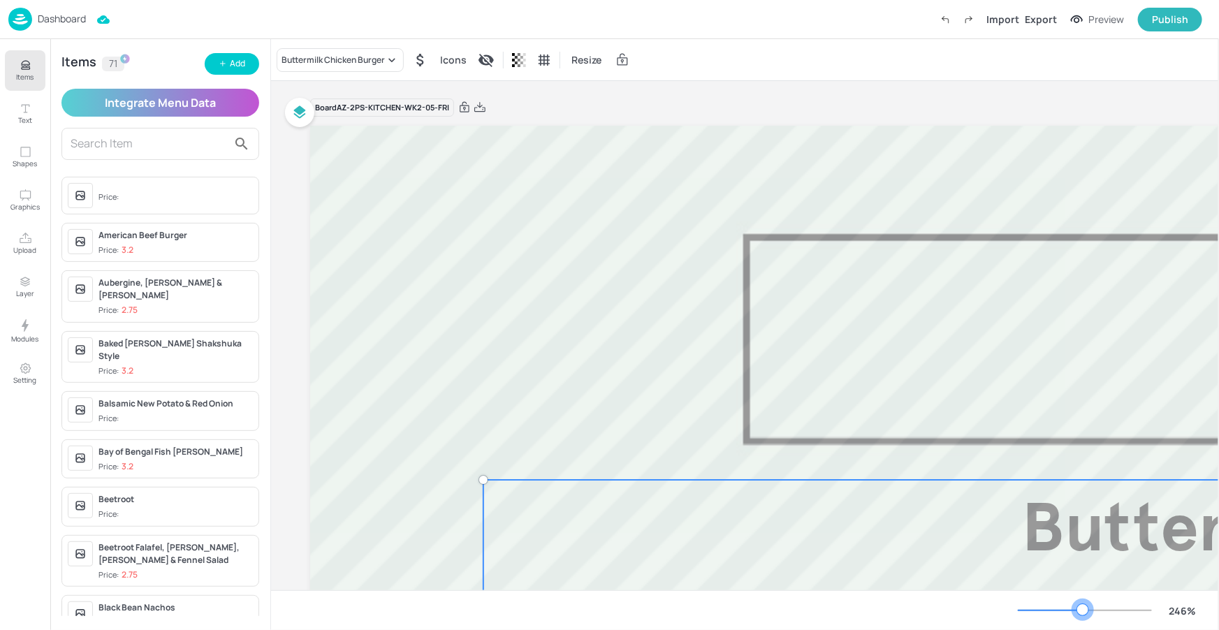
drag, startPoint x: 1083, startPoint y: 606, endPoint x: 1090, endPoint y: 608, distance: 7.3
click at [1083, 607] on div at bounding box center [1085, 610] width 134 height 11
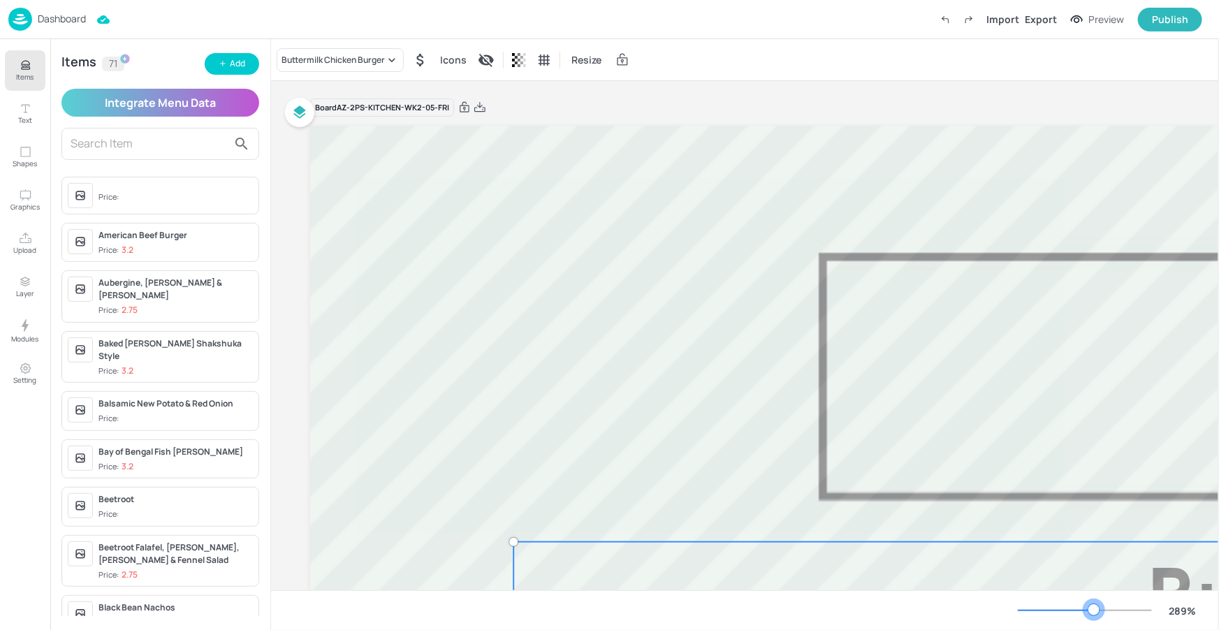
click at [1095, 607] on div at bounding box center [1085, 610] width 134 height 11
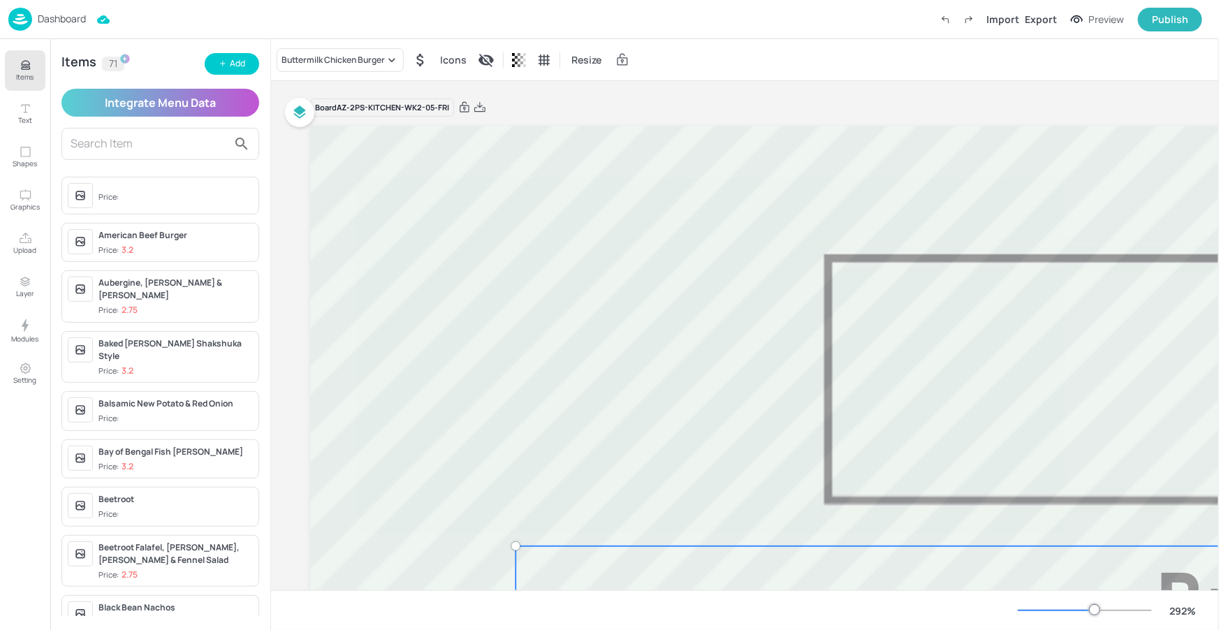
click at [1064, 606] on div at bounding box center [1085, 610] width 134 height 11
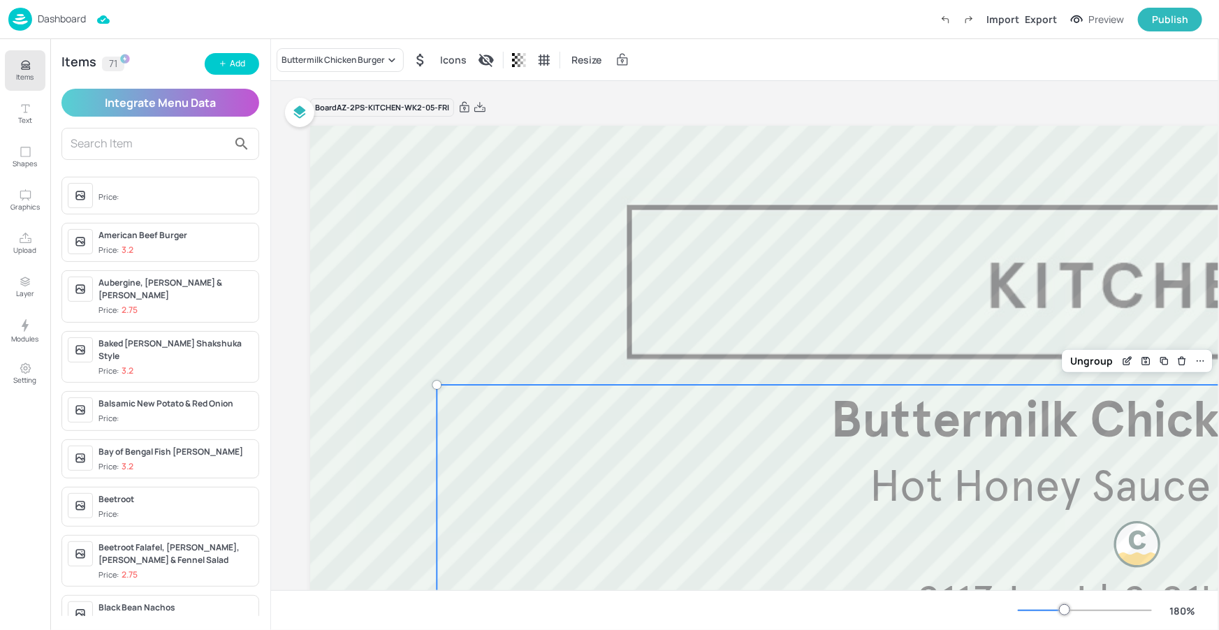
click at [1046, 610] on div at bounding box center [1085, 610] width 134 height 11
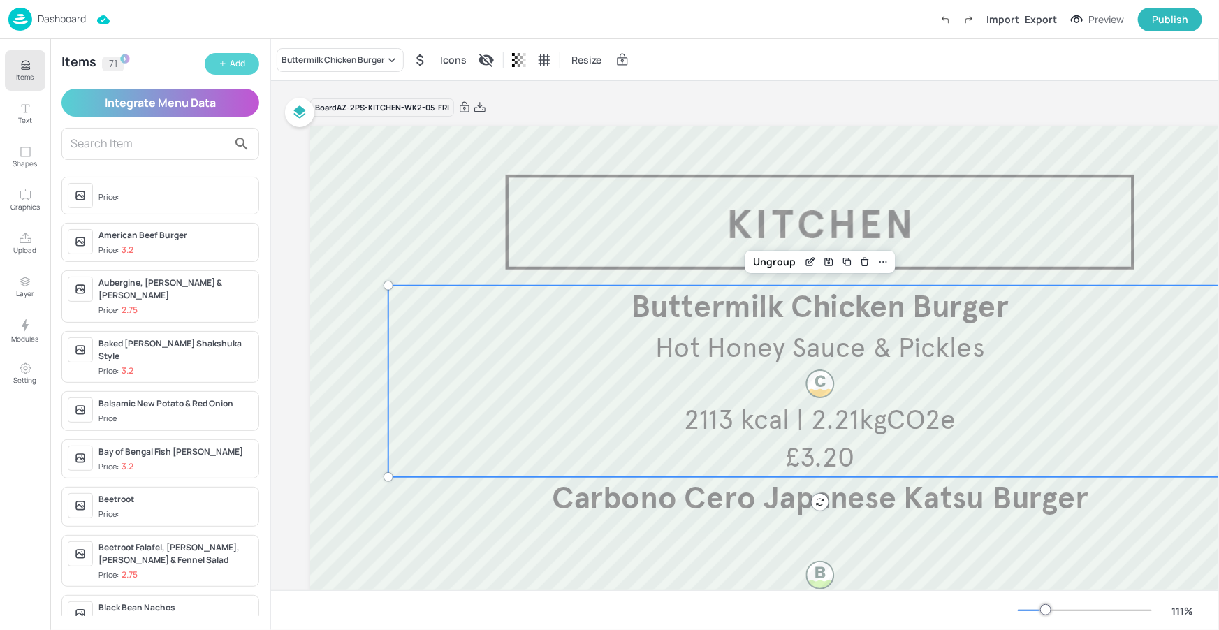
click at [232, 70] on button "Add" at bounding box center [232, 64] width 54 height 22
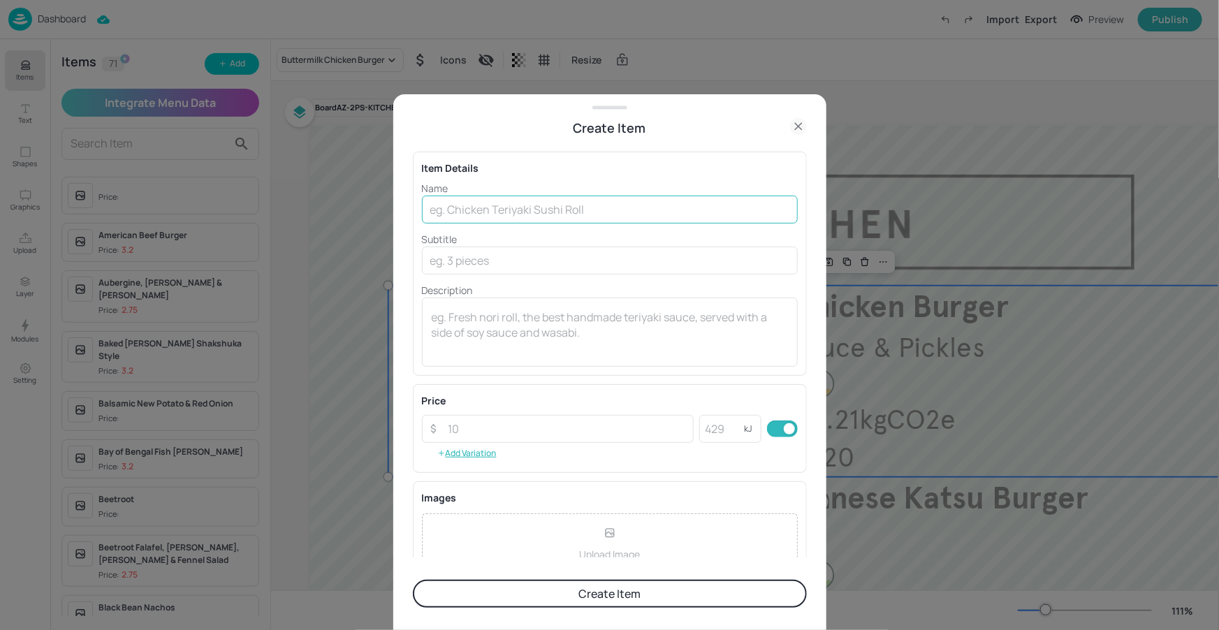
drag, startPoint x: 520, startPoint y: 228, endPoint x: 527, endPoint y: 221, distance: 9.4
click at [520, 227] on div "Name ​ Subtitle ​ Description x ​" at bounding box center [610, 274] width 376 height 186
click at [532, 215] on input "text" at bounding box center [610, 210] width 376 height 28
click at [802, 126] on icon at bounding box center [798, 126] width 17 height 17
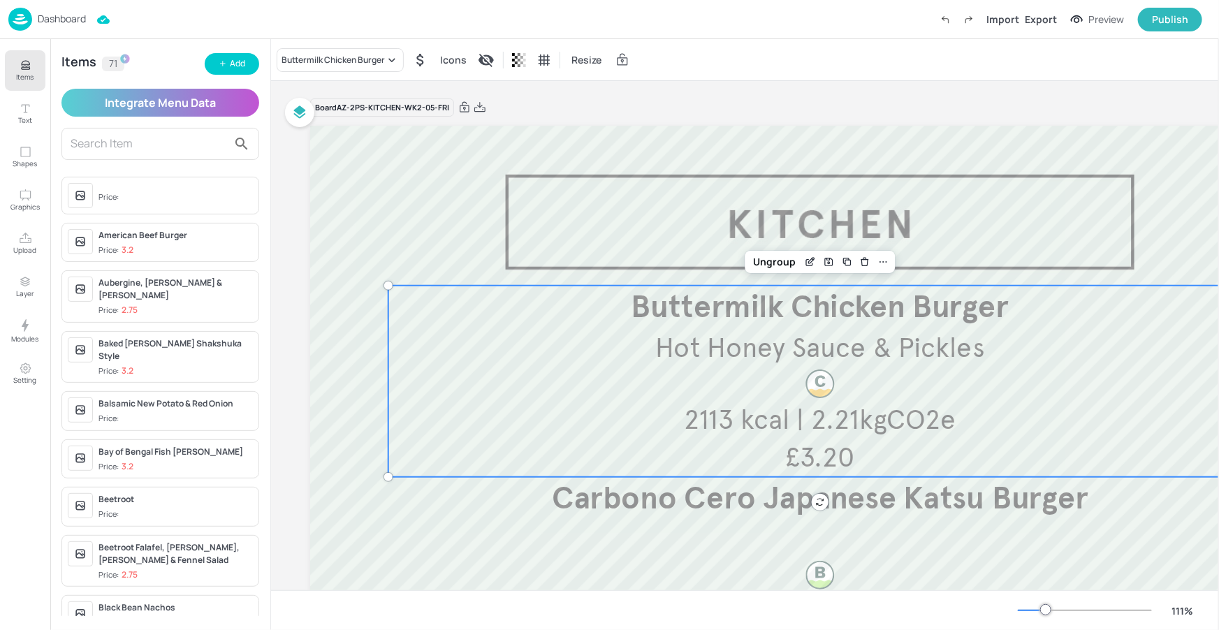
click at [791, 342] on span "Hot Honey Sauce & Pickles" at bounding box center [820, 347] width 330 height 34
click at [806, 268] on div "Edit Item" at bounding box center [810, 262] width 18 height 18
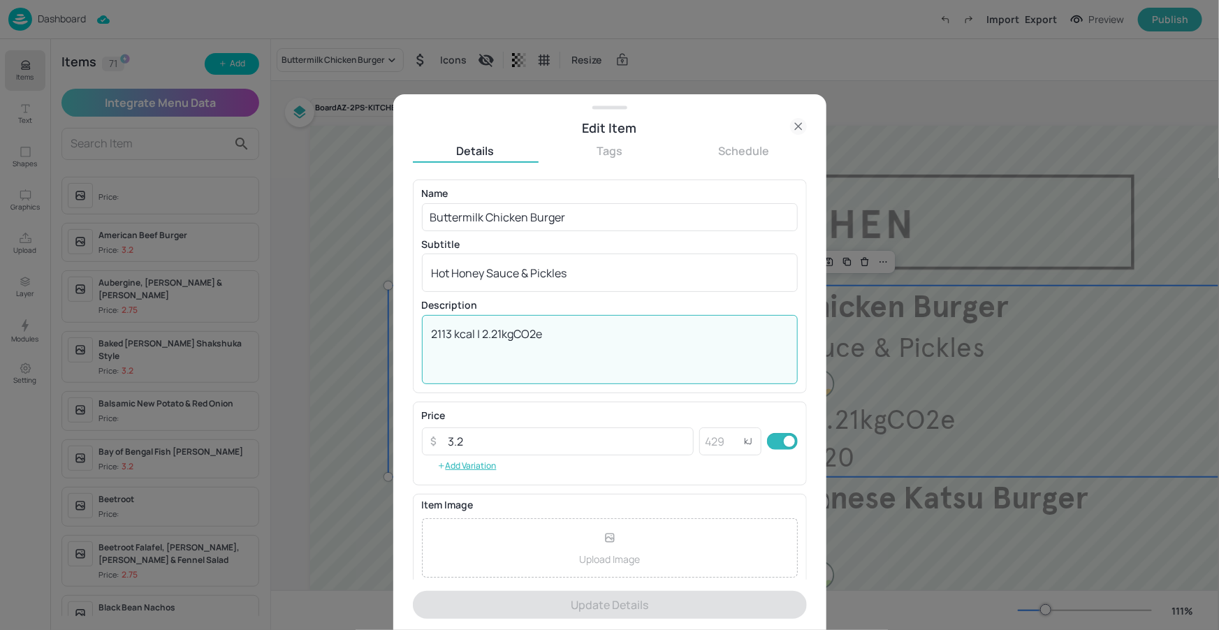
drag, startPoint x: 562, startPoint y: 341, endPoint x: 422, endPoint y: 335, distance: 139.8
click at [422, 335] on div "2113 kcal | 2.21kgCO2e x ​" at bounding box center [610, 349] width 376 height 69
click at [800, 125] on icon at bounding box center [798, 126] width 17 height 17
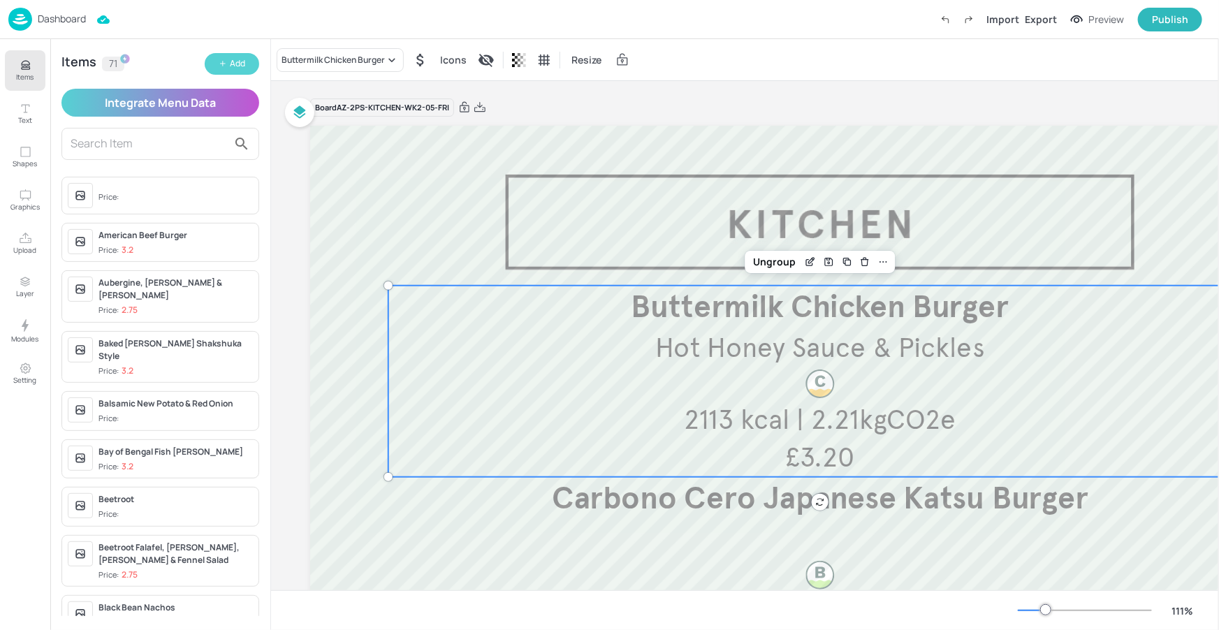
click at [235, 60] on div "Add" at bounding box center [237, 63] width 15 height 13
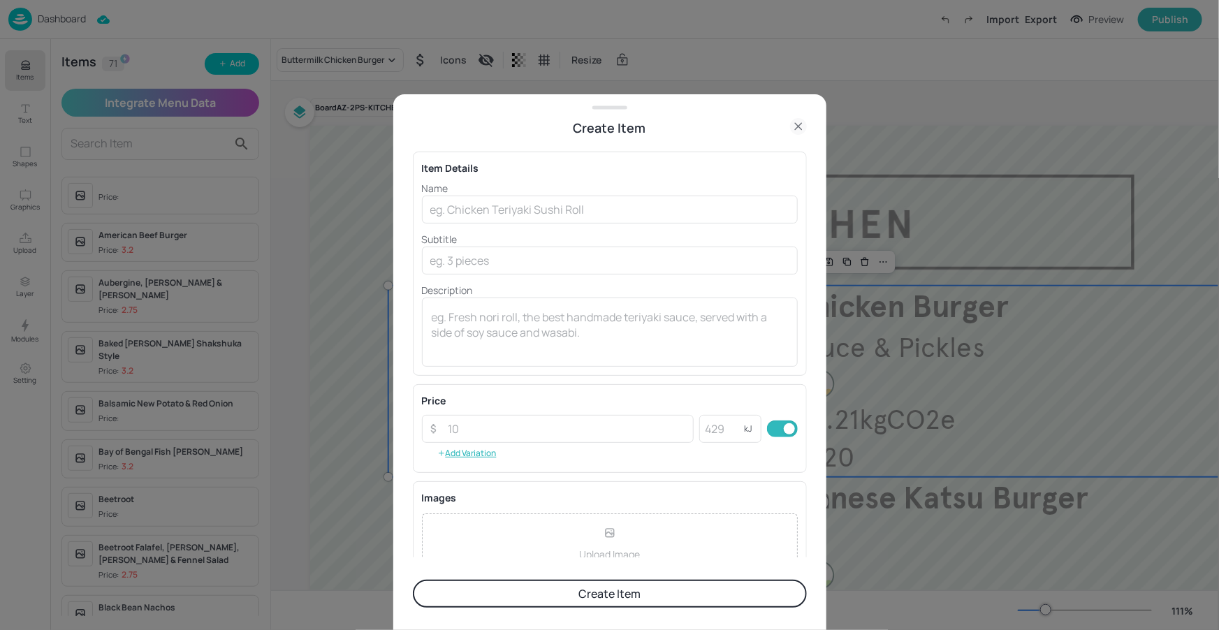
click at [480, 186] on p "Name" at bounding box center [610, 188] width 376 height 15
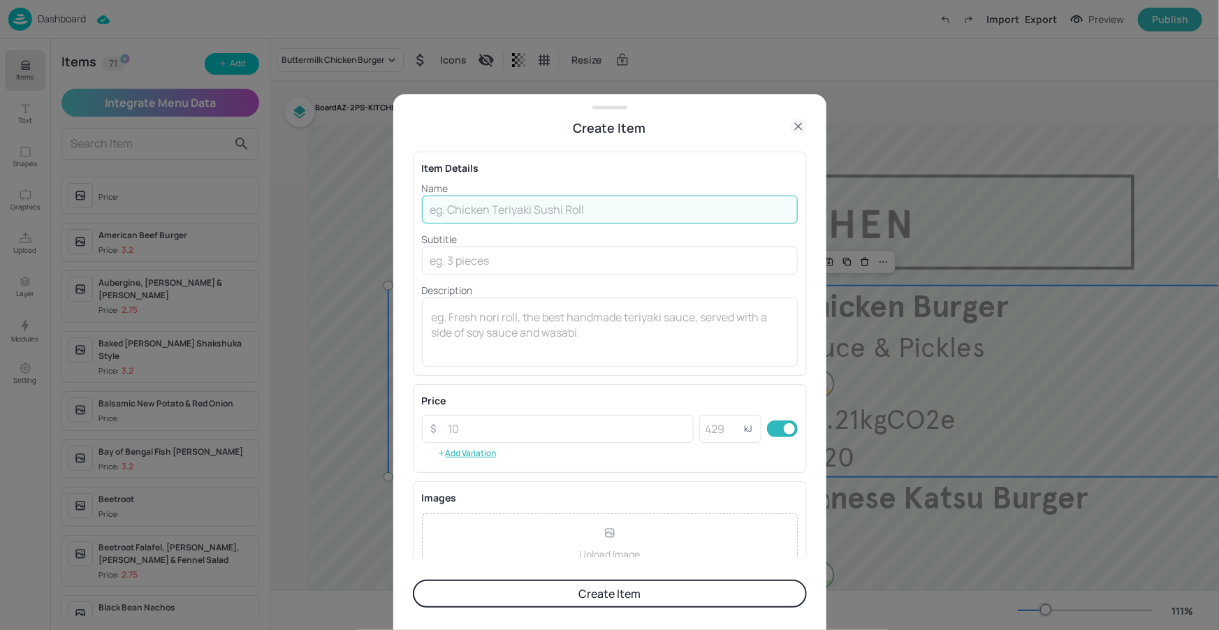
click at [467, 200] on input "text" at bounding box center [610, 210] width 376 height 28
paste input "2113 kcal | 2.21kgCO2e"
drag, startPoint x: 544, startPoint y: 205, endPoint x: 399, endPoint y: 195, distance: 145.6
click at [399, 195] on div "Create Item Item Details Name 2113 kcal | 2.21kgCO2e ​ Subtitle ​ Description x…" at bounding box center [609, 362] width 433 height 536
type input "2113 kcal | 2.21kgCO2e"
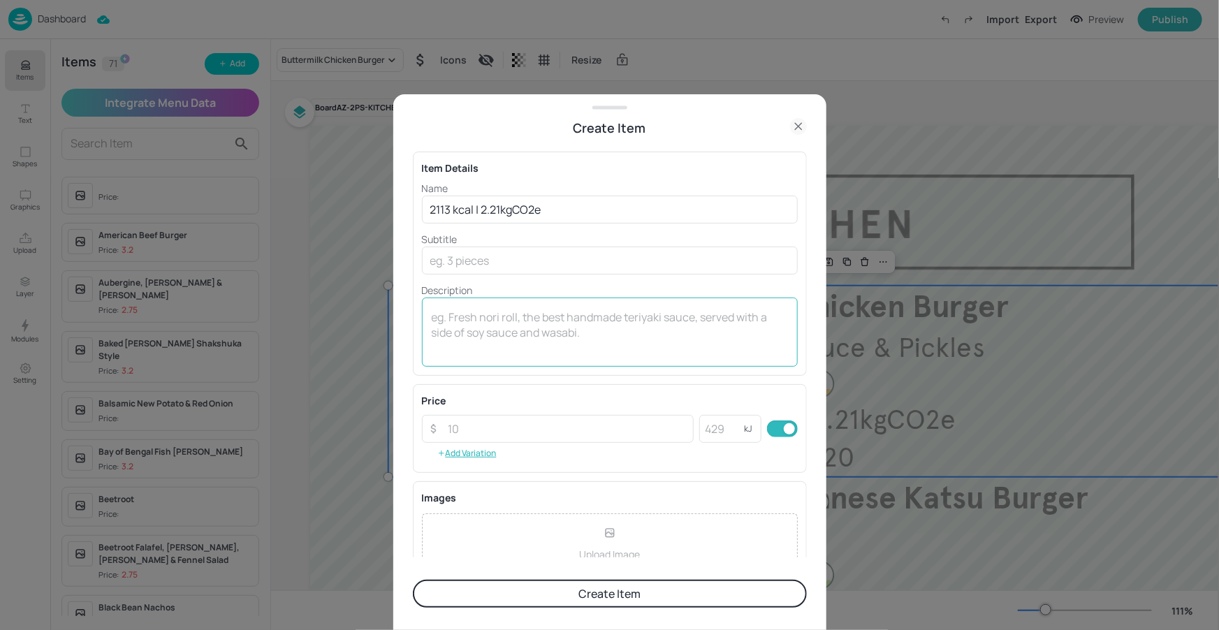
click at [488, 305] on div "x ​" at bounding box center [610, 332] width 376 height 69
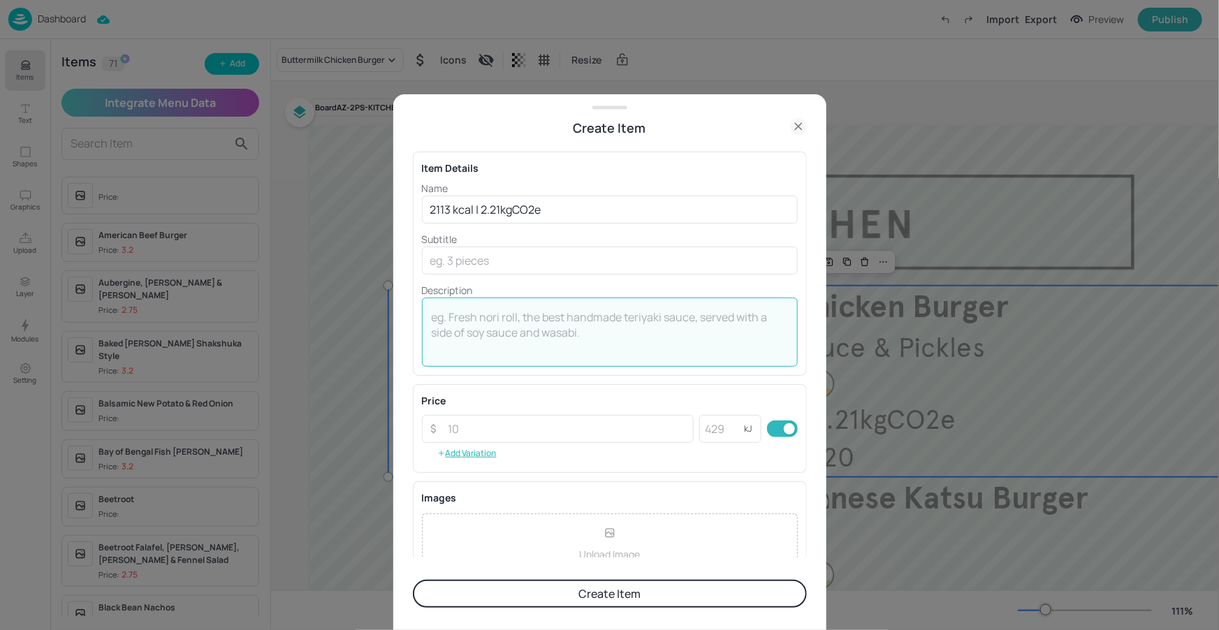
paste textarea "2113 kcal | 2.21kgCO2e"
type textarea "2113 kcal | 2.21kgCO2e"
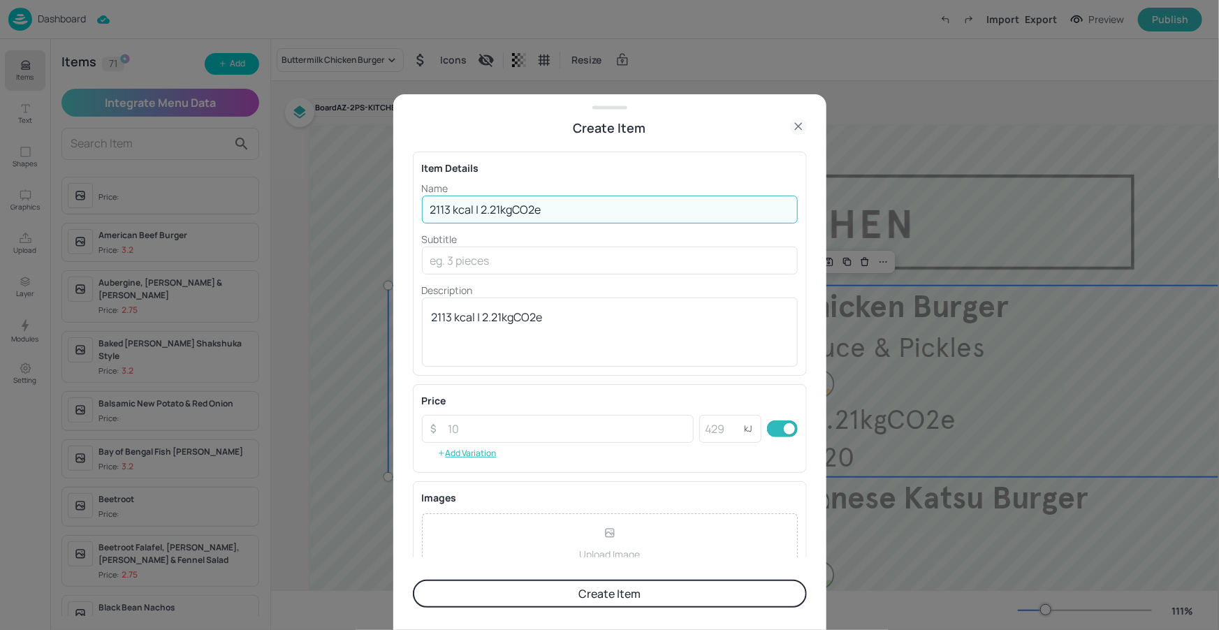
drag, startPoint x: 579, startPoint y: 210, endPoint x: 430, endPoint y: 201, distance: 149.0
click at [430, 201] on input "2113 kcal | 2.21kgCO2e" at bounding box center [610, 210] width 376 height 28
type input "Chicken Curry"
click at [511, 418] on input "number" at bounding box center [567, 429] width 254 height 28
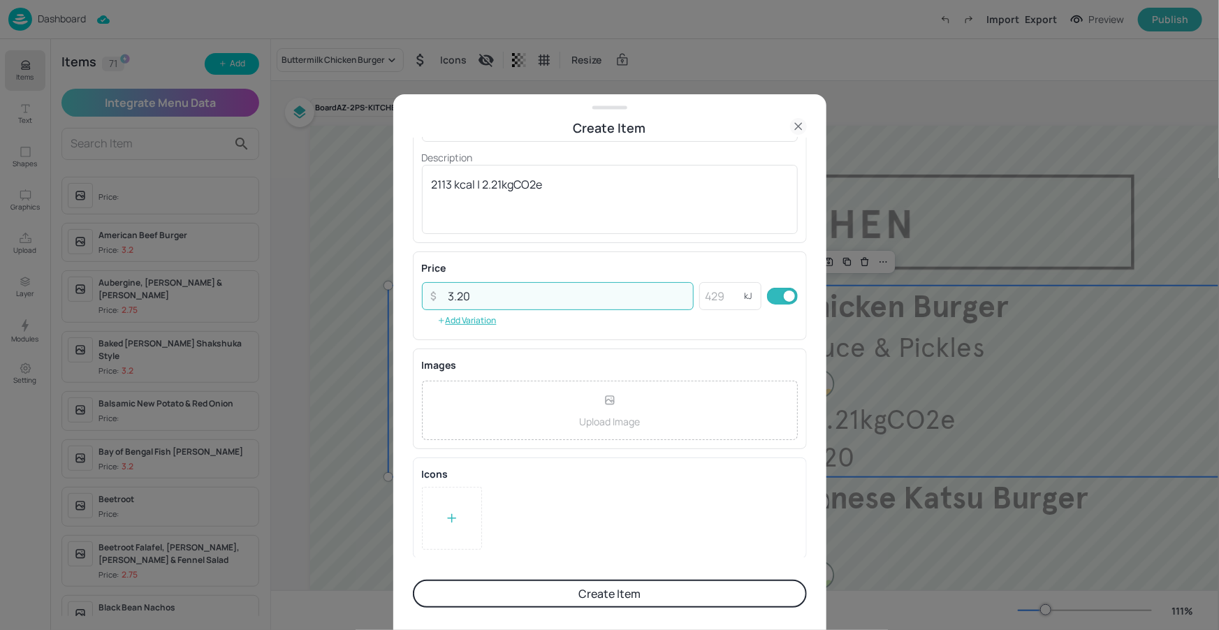
type input "3.20"
click at [561, 599] on button "Create Item" at bounding box center [610, 594] width 394 height 28
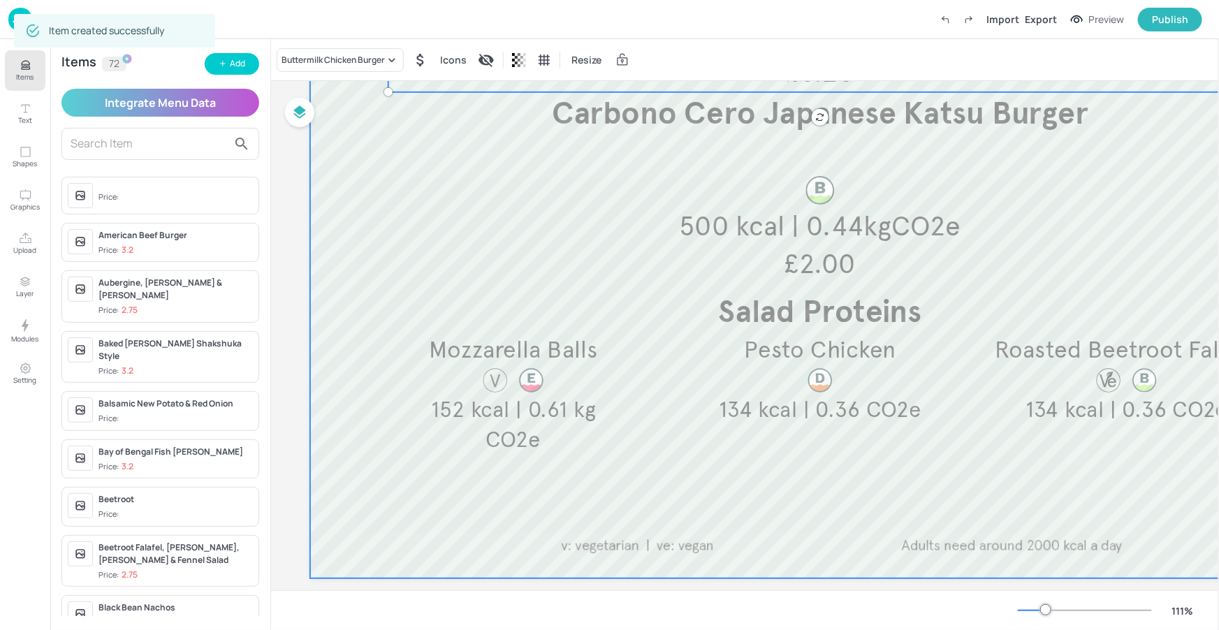
scroll to position [386, 0]
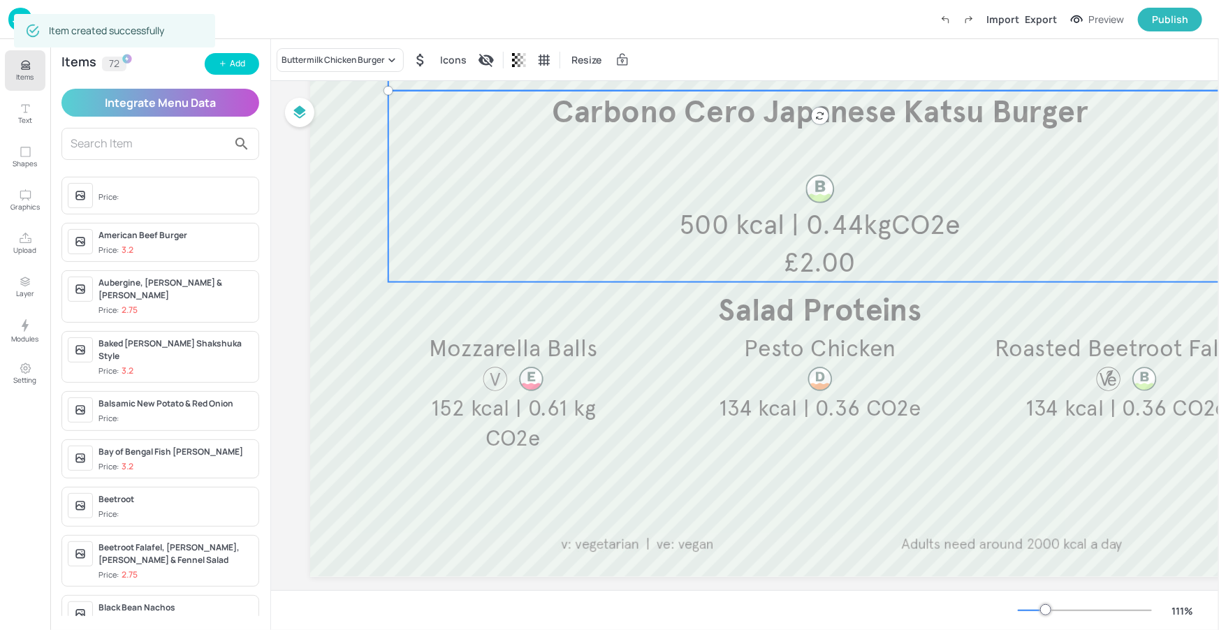
click at [848, 232] on span "500 kcal | 0.44kgCO2e" at bounding box center [819, 224] width 281 height 34
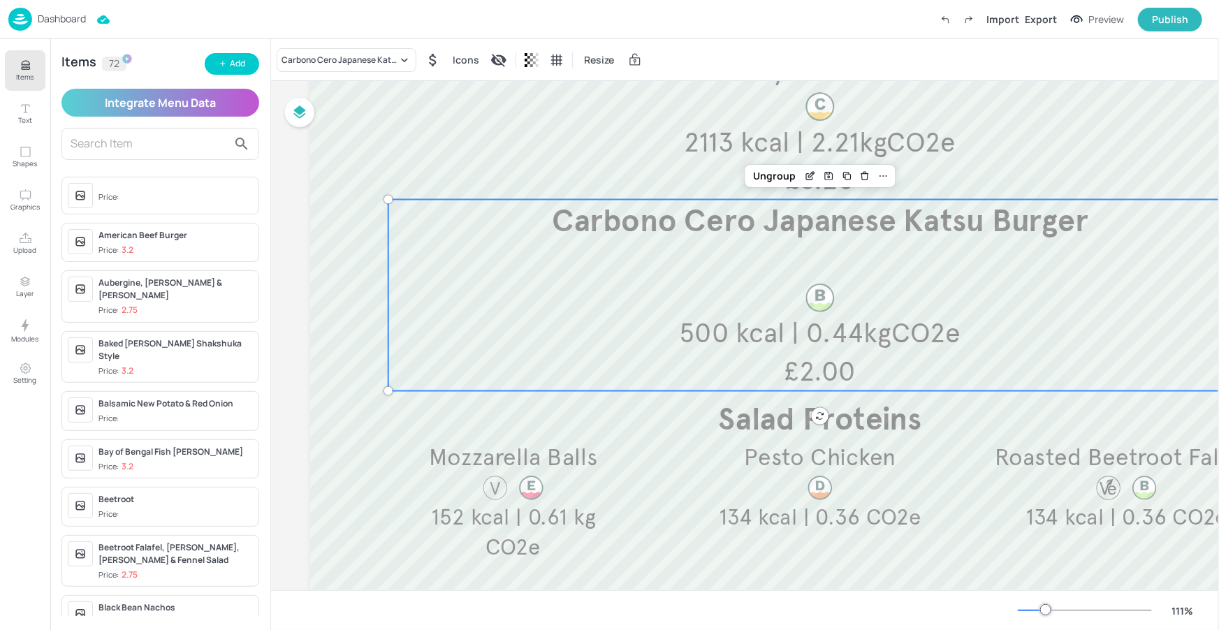
scroll to position [277, 0]
click at [810, 175] on icon "Edit Item" at bounding box center [811, 176] width 12 height 11
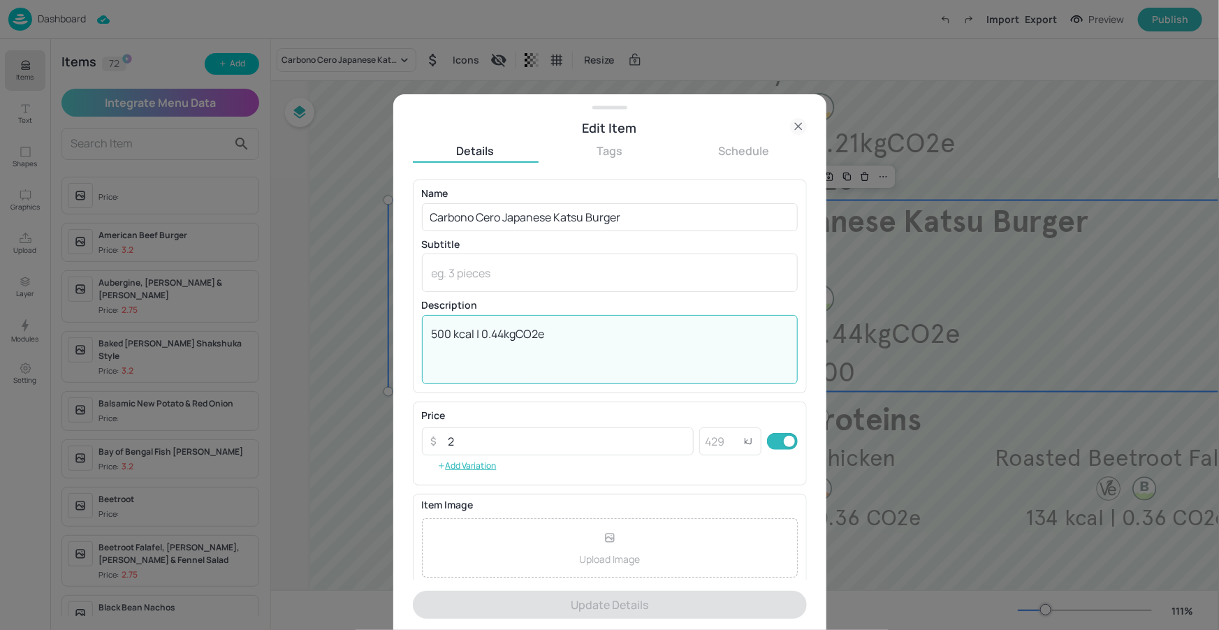
drag, startPoint x: 589, startPoint y: 343, endPoint x: 419, endPoint y: 335, distance: 169.9
click at [419, 335] on div "Name Carbono Cero Japanese Katsu Burger ​ Subtitle x ​ Description 500 kcal | 0…" at bounding box center [610, 285] width 394 height 213
click at [793, 124] on icon at bounding box center [798, 126] width 17 height 17
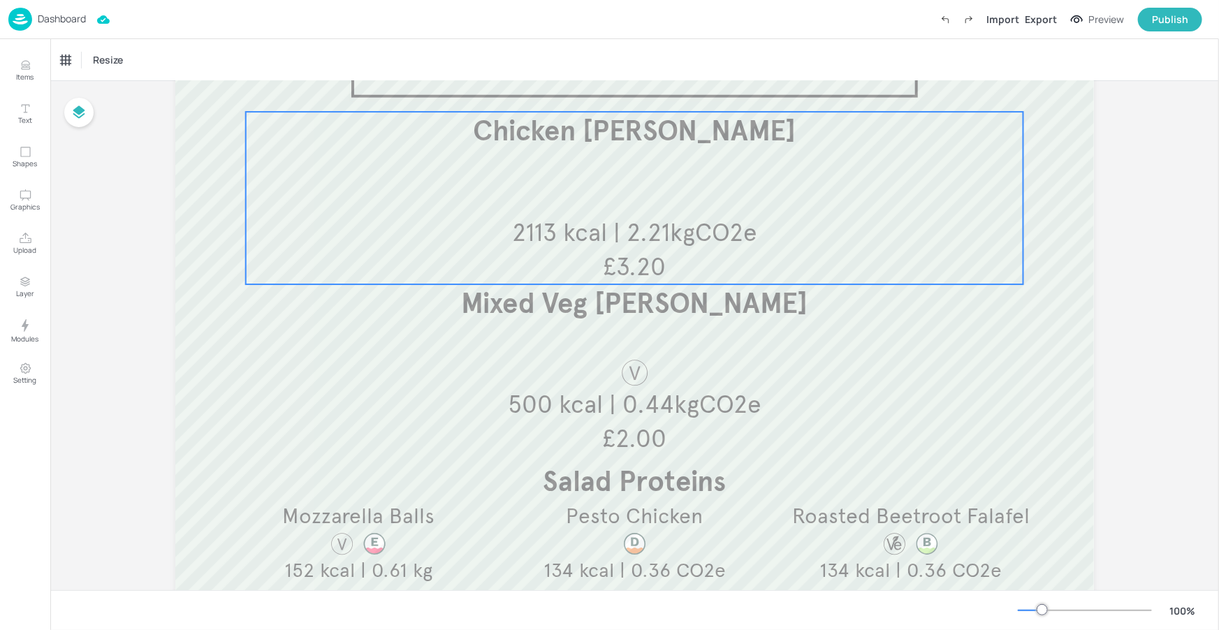
scroll to position [251, 0]
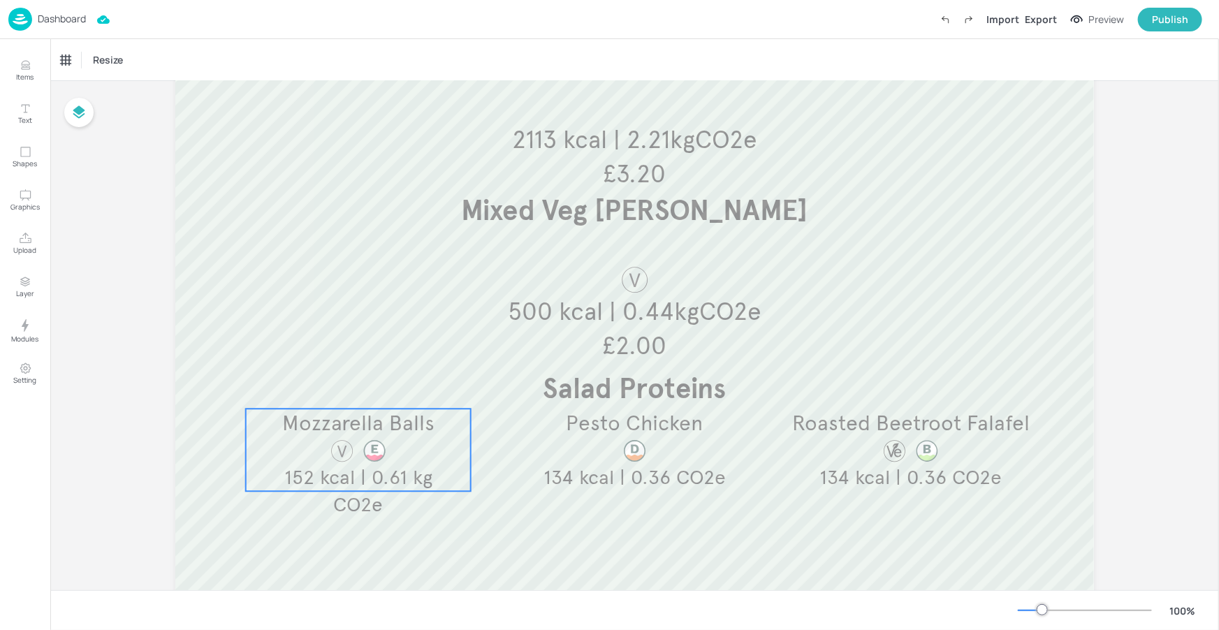
click at [452, 450] on div "Mozzarella Balls 152 kcal | 0.61 kg CO2e" at bounding box center [358, 450] width 225 height 82
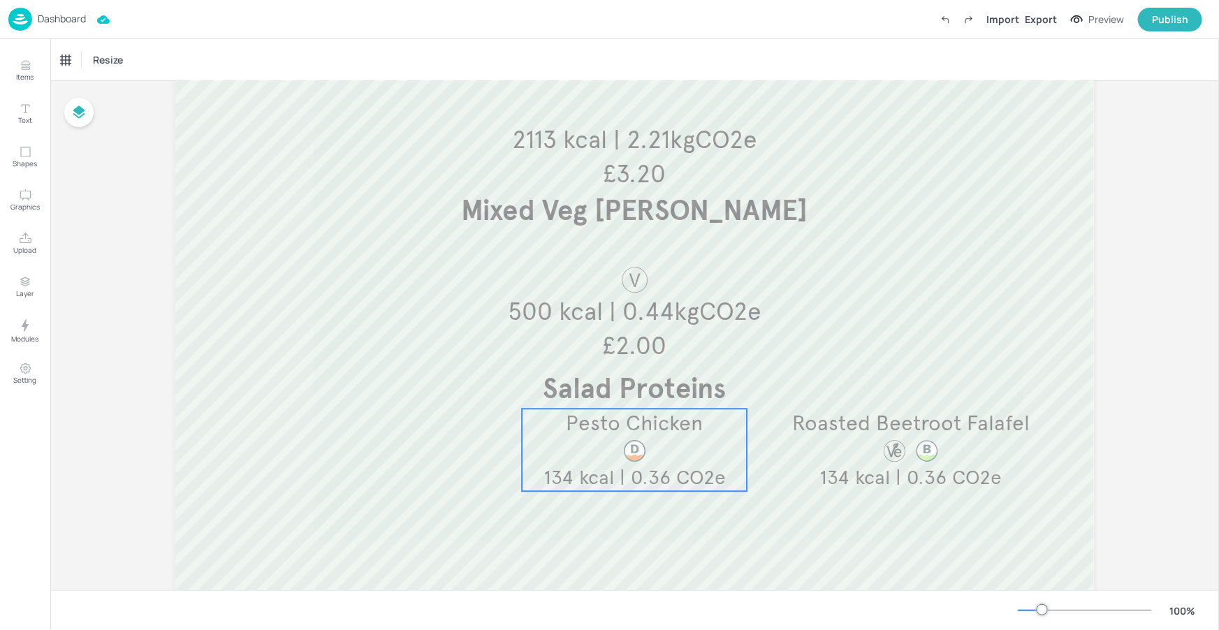
click at [608, 451] on div at bounding box center [635, 451] width 68 height 26
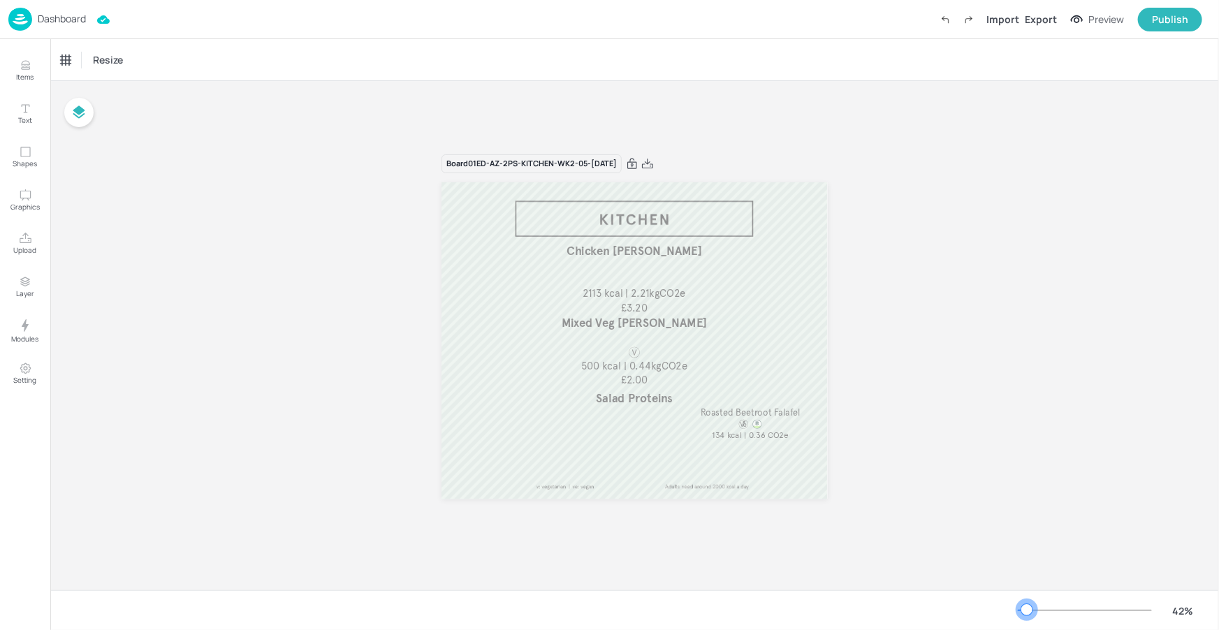
click at [1027, 610] on div at bounding box center [1022, 610] width 9 height 1
click at [654, 161] on icon at bounding box center [647, 164] width 13 height 14
click at [82, 21] on p "Dashboard" at bounding box center [62, 19] width 48 height 10
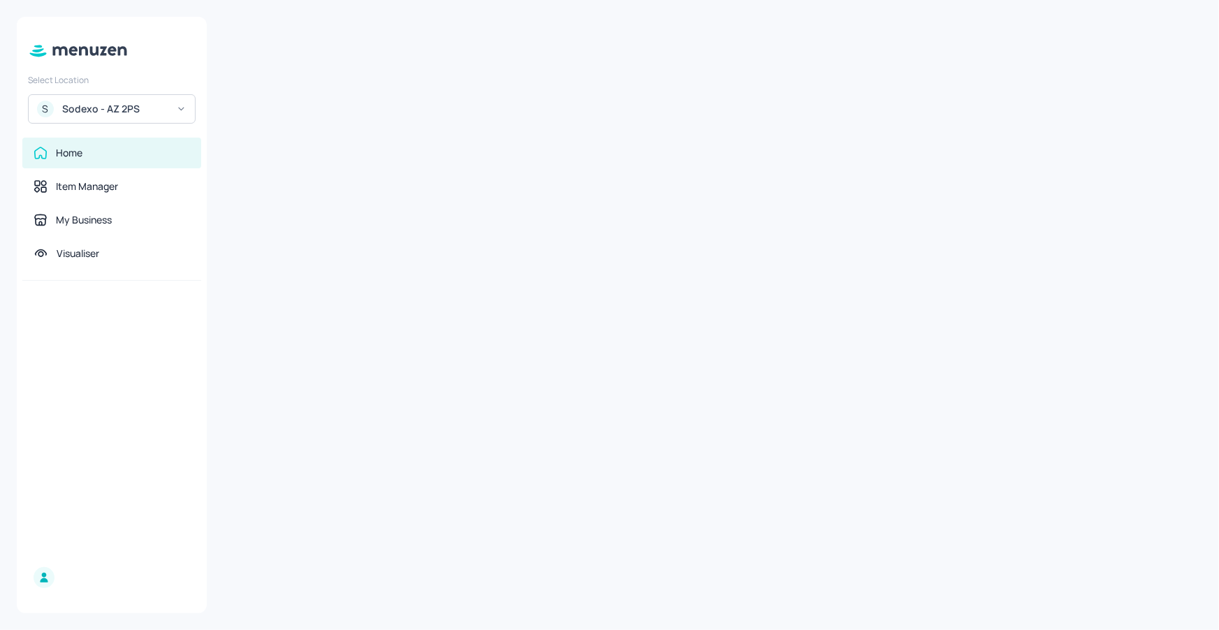
click at [127, 96] on div "S Sodexo - AZ 2PS" at bounding box center [112, 108] width 168 height 29
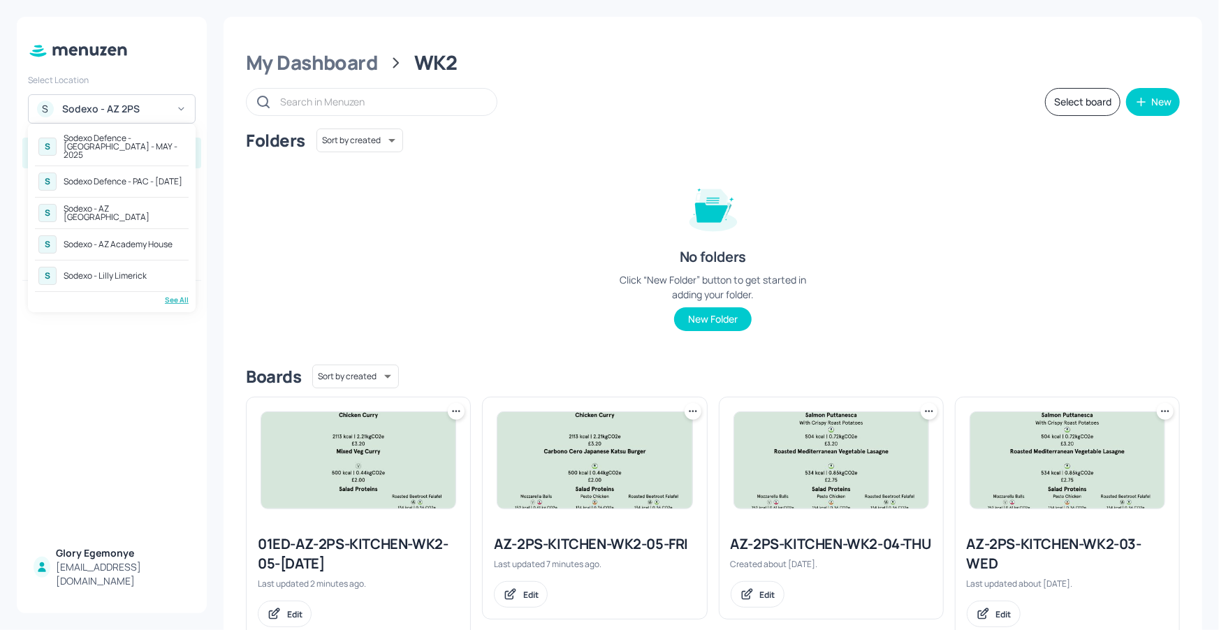
click at [129, 277] on div "S Sodexo - Lilly Limerick" at bounding box center [112, 275] width 154 height 25
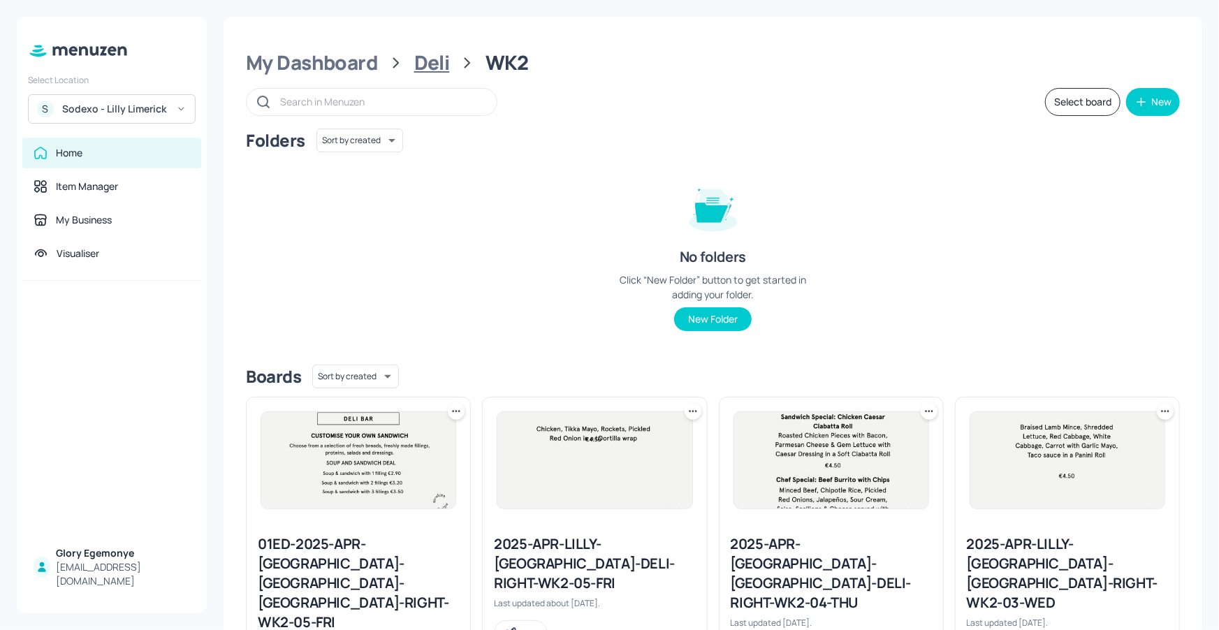
click at [428, 58] on div "Deli" at bounding box center [432, 62] width 36 height 25
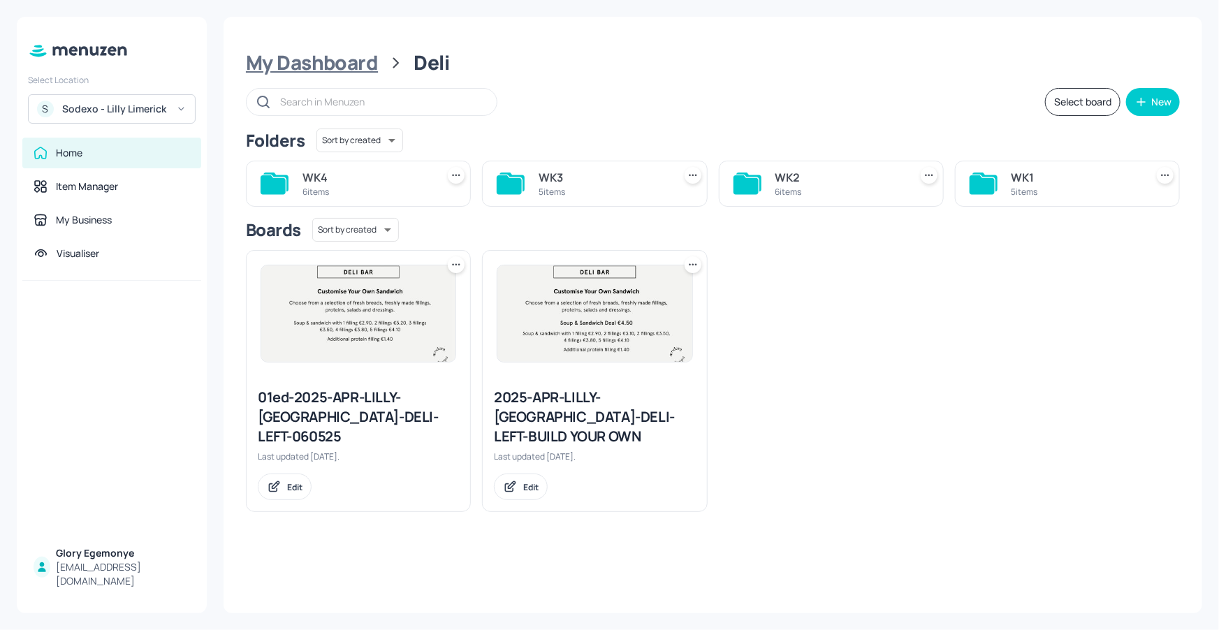
click at [356, 67] on div "My Dashboard" at bounding box center [312, 62] width 132 height 25
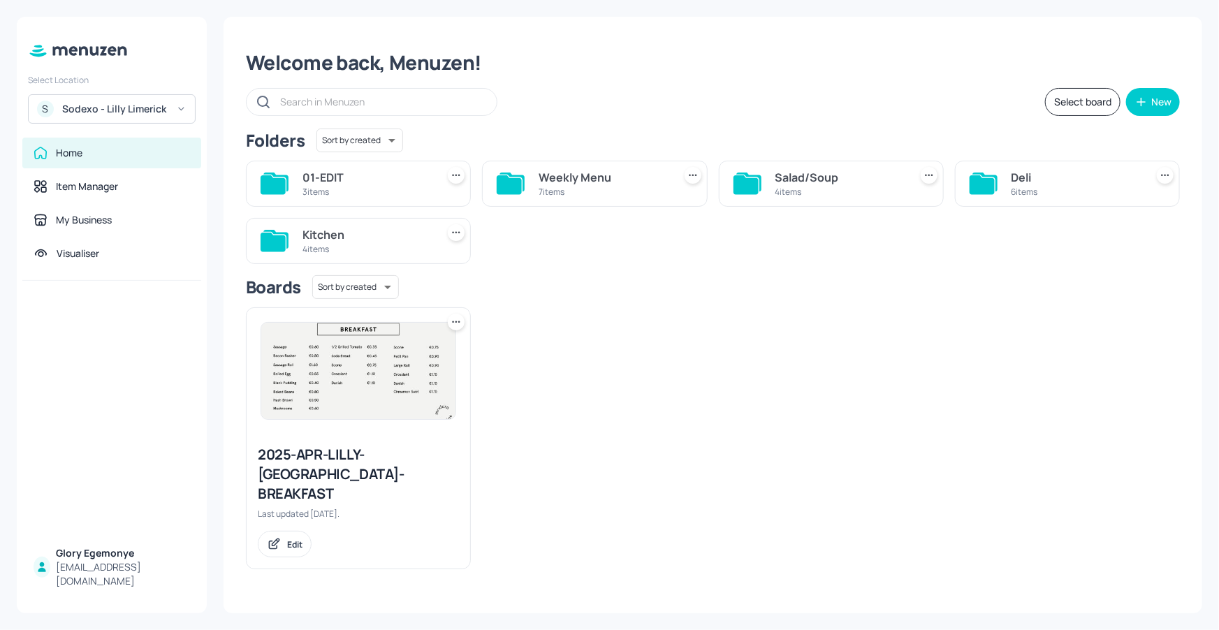
click at [975, 180] on icon at bounding box center [981, 184] width 25 height 19
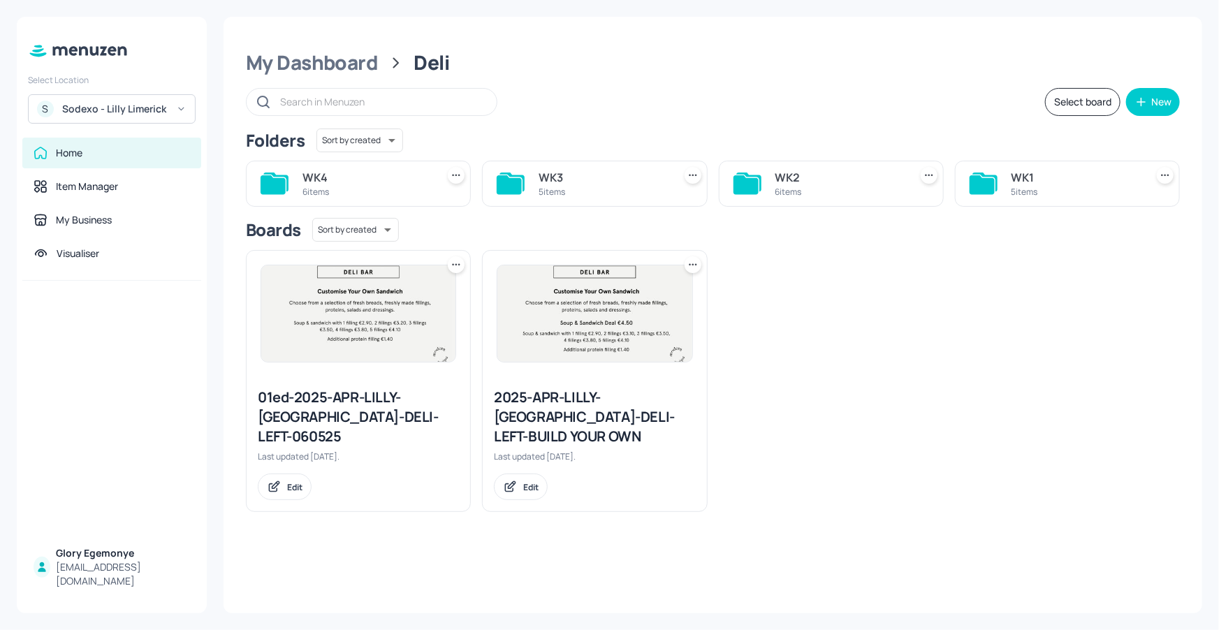
click at [758, 184] on icon at bounding box center [747, 184] width 28 height 22
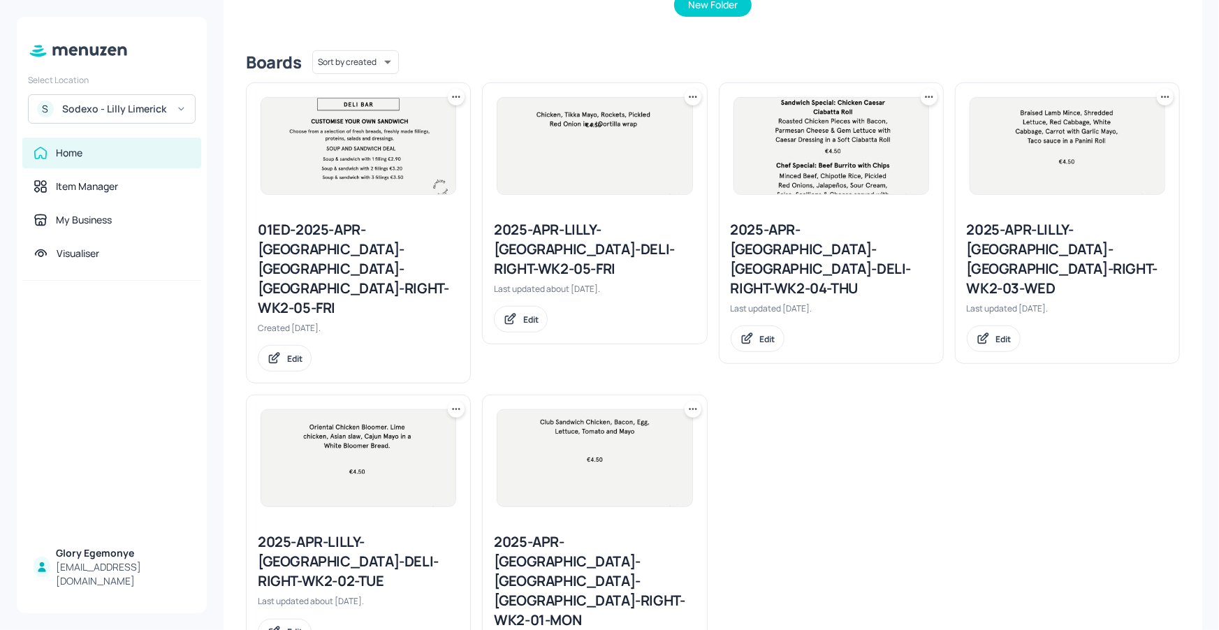
scroll to position [315, 0]
click at [603, 236] on div "2025-APR-LILLY-[GEOGRAPHIC_DATA]-DELI-RIGHT-WK2-05-FRI" at bounding box center [594, 248] width 201 height 59
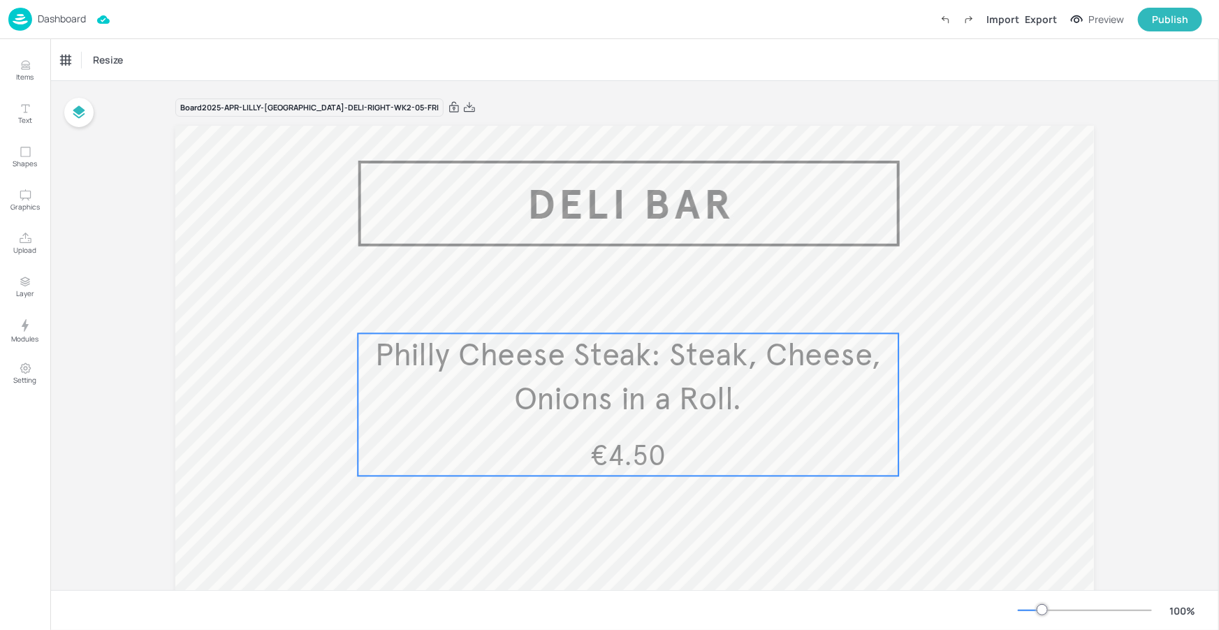
scroll to position [237, 0]
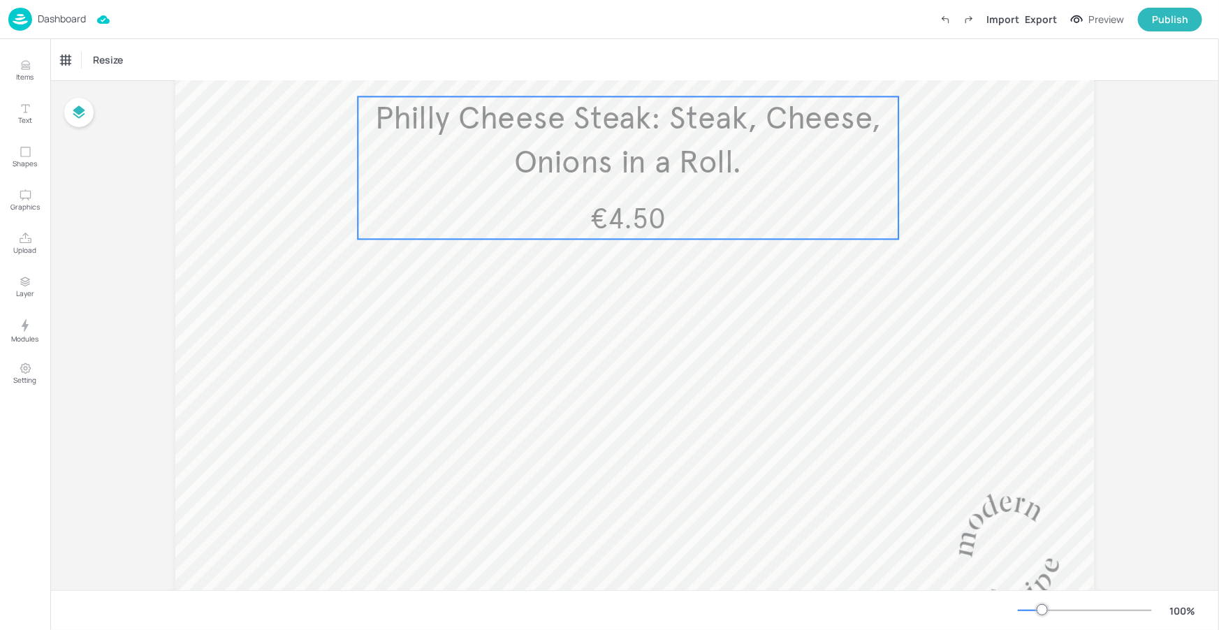
click at [632, 160] on span "Philly Cheese Steak: Steak, Cheese, Onions in a Roll." at bounding box center [628, 140] width 506 height 83
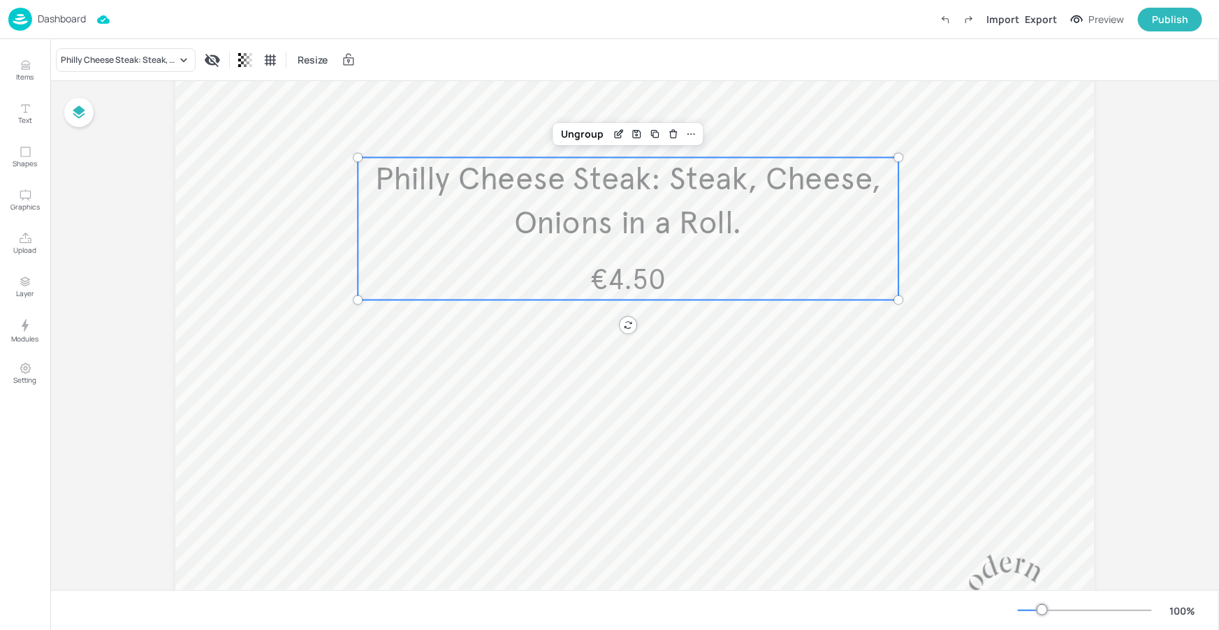
scroll to position [115, 0]
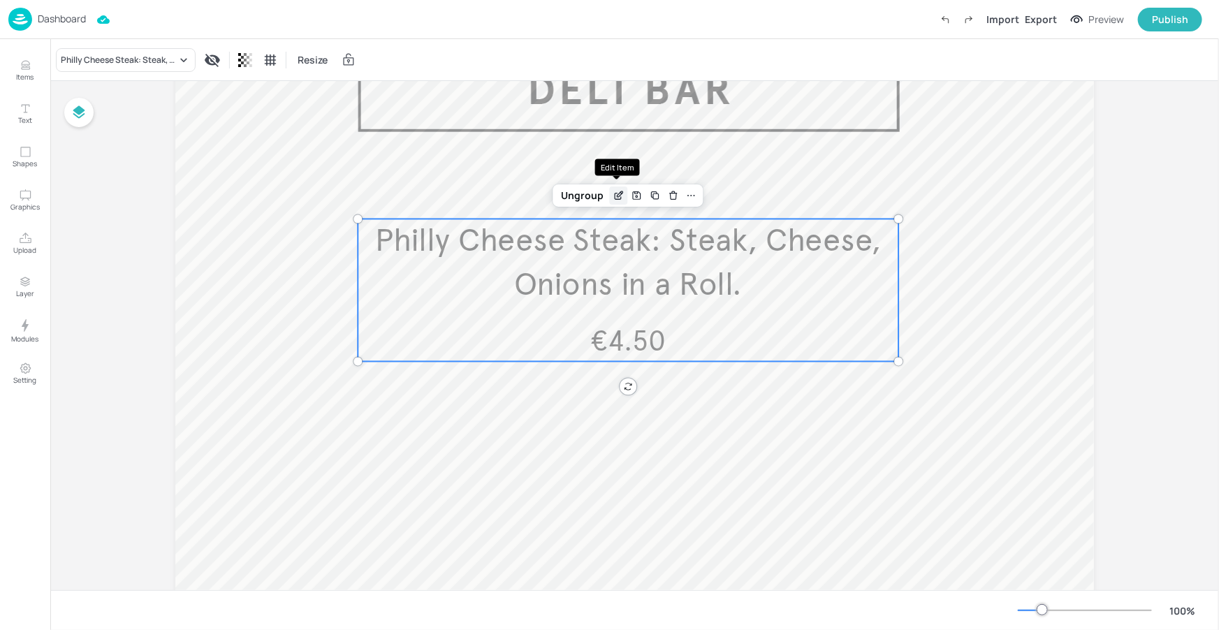
click at [621, 190] on icon "Edit Item" at bounding box center [619, 195] width 12 height 11
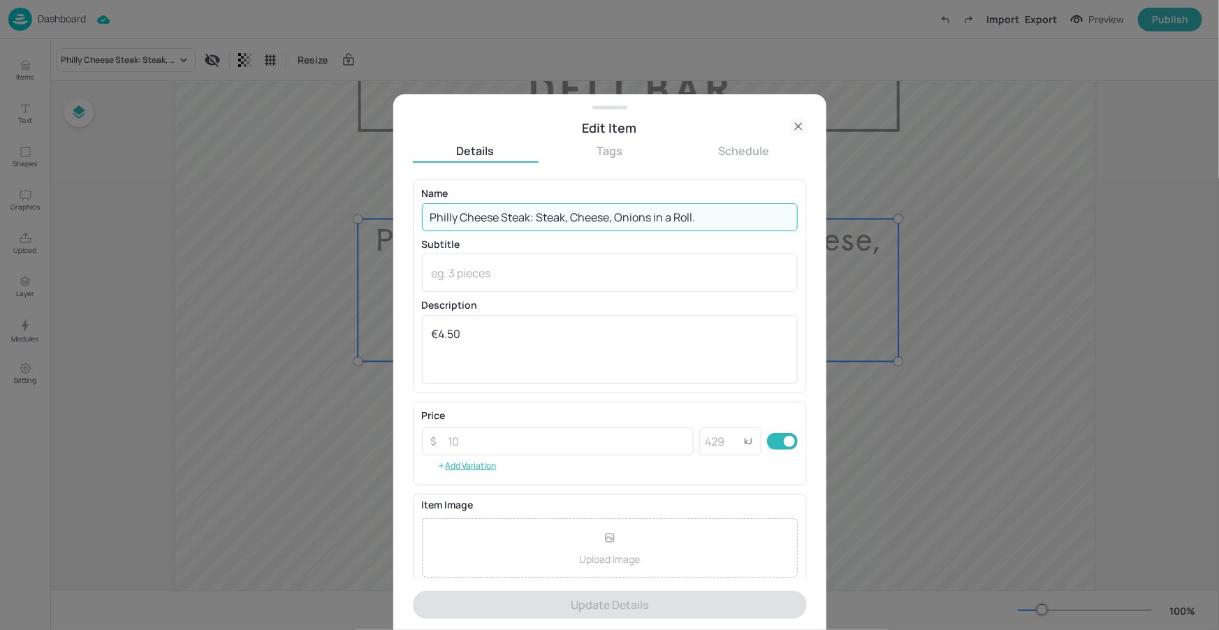
drag, startPoint x: 639, startPoint y: 220, endPoint x: 420, endPoint y: 216, distance: 218.7
click at [423, 216] on input "Philly Cheese Steak: Steak, Cheese, Onions in a Roll." at bounding box center [610, 217] width 376 height 28
paste input "ulled pork, [PERSON_NAME] and Oriental glaze mayo in a White bread"
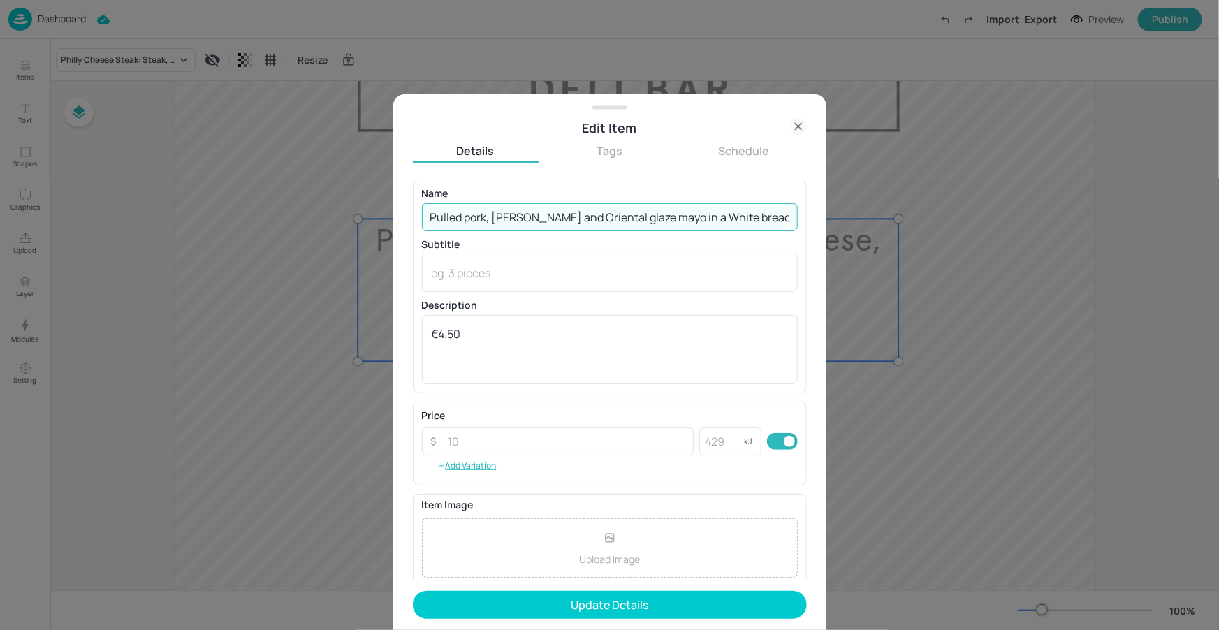
click at [536, 214] on input "Pulled pork, [PERSON_NAME] and Oriental glaze mayo in a White bread" at bounding box center [610, 217] width 376 height 28
click at [580, 217] on input "Pulled pork, [PERSON_NAME] and Oriental glaze mayo in a White bread" at bounding box center [610, 217] width 376 height 28
click at [621, 215] on input "Pulled pork, [PERSON_NAME] & Oriental glaze mayo in a White bread" at bounding box center [610, 217] width 376 height 28
click at [619, 219] on input "Pulled pork, [PERSON_NAME] & Oriental glaze mayo in a White bread" at bounding box center [610, 217] width 376 height 28
click at [650, 212] on input "Pulled pork, [PERSON_NAME] & Oriental Glaze mayo in a White bread" at bounding box center [610, 217] width 376 height 28
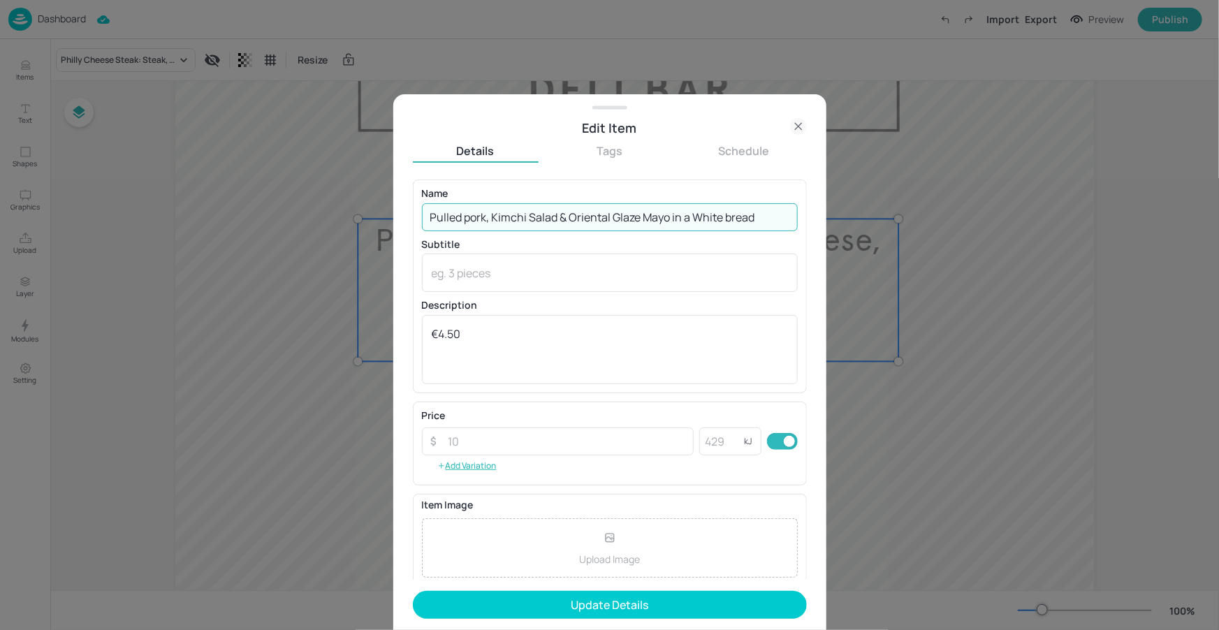
click at [731, 215] on input "Pulled pork, Kimchi Salad & Oriental Glaze Mayo in a White bread" at bounding box center [610, 217] width 376 height 28
click at [747, 196] on p "Name" at bounding box center [610, 194] width 376 height 10
click at [470, 220] on input "Pulled pork, [PERSON_NAME] & Oriental Glaze Mayo in a White Bread" at bounding box center [610, 217] width 376 height 28
type input "Pulled Pork, Kimchi Salad & Oriental Glaze Mayo in a White Bread"
click at [628, 198] on p "Name" at bounding box center [610, 194] width 376 height 10
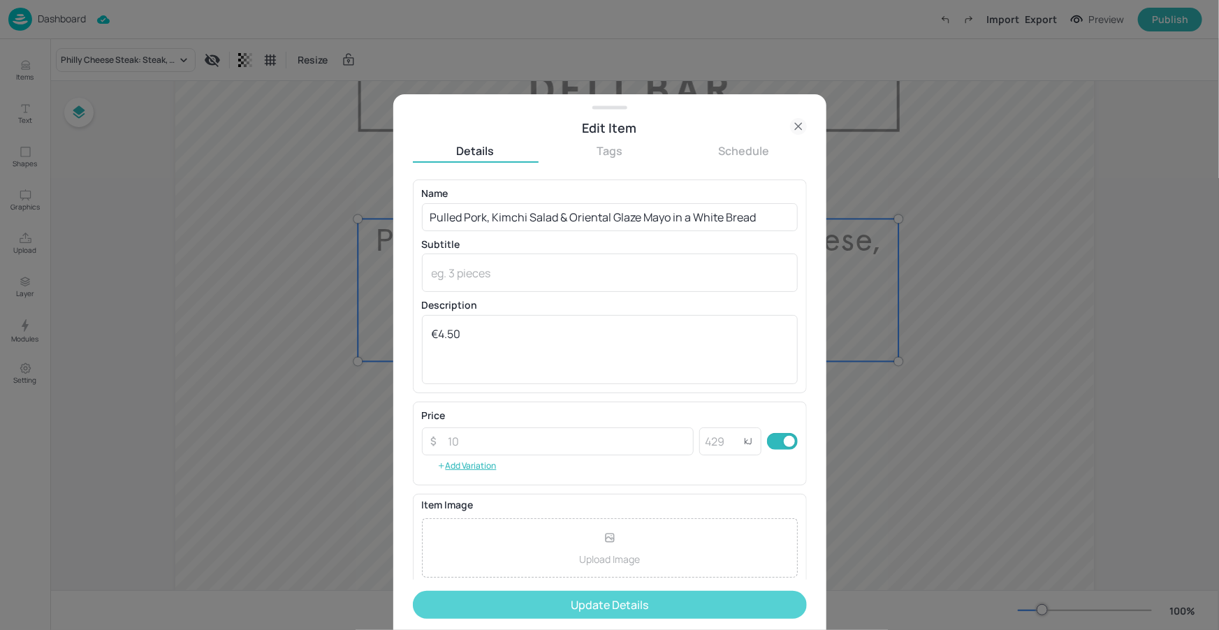
click at [624, 600] on button "Update Details" at bounding box center [610, 605] width 394 height 28
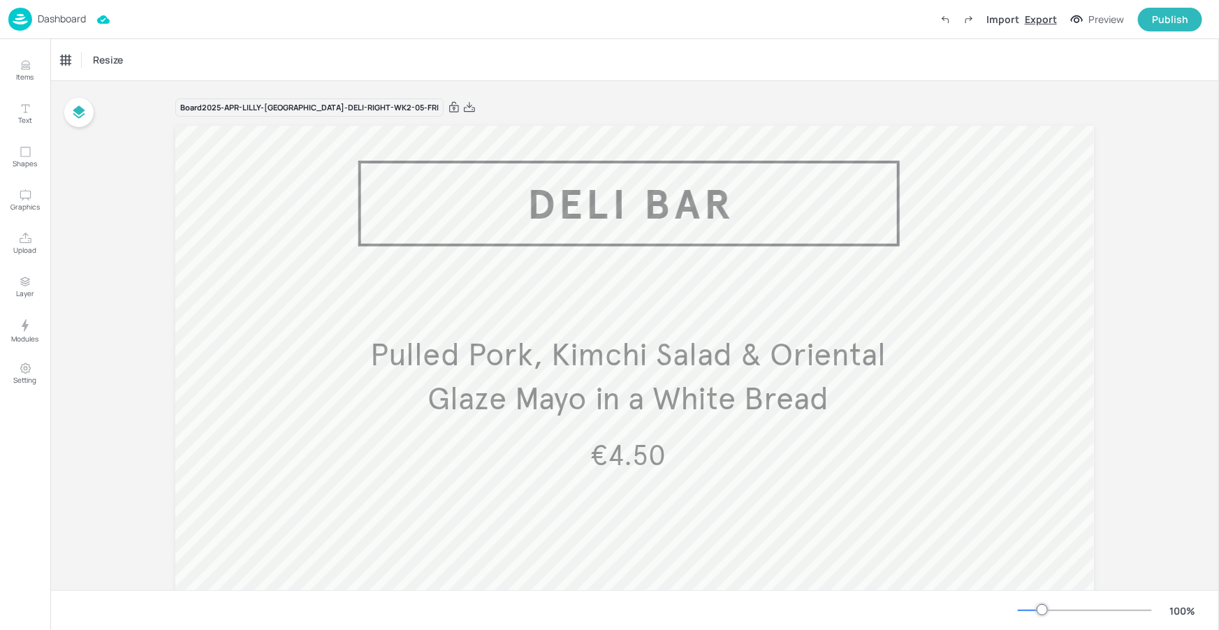
click at [1042, 23] on div "Export" at bounding box center [1041, 19] width 32 height 15
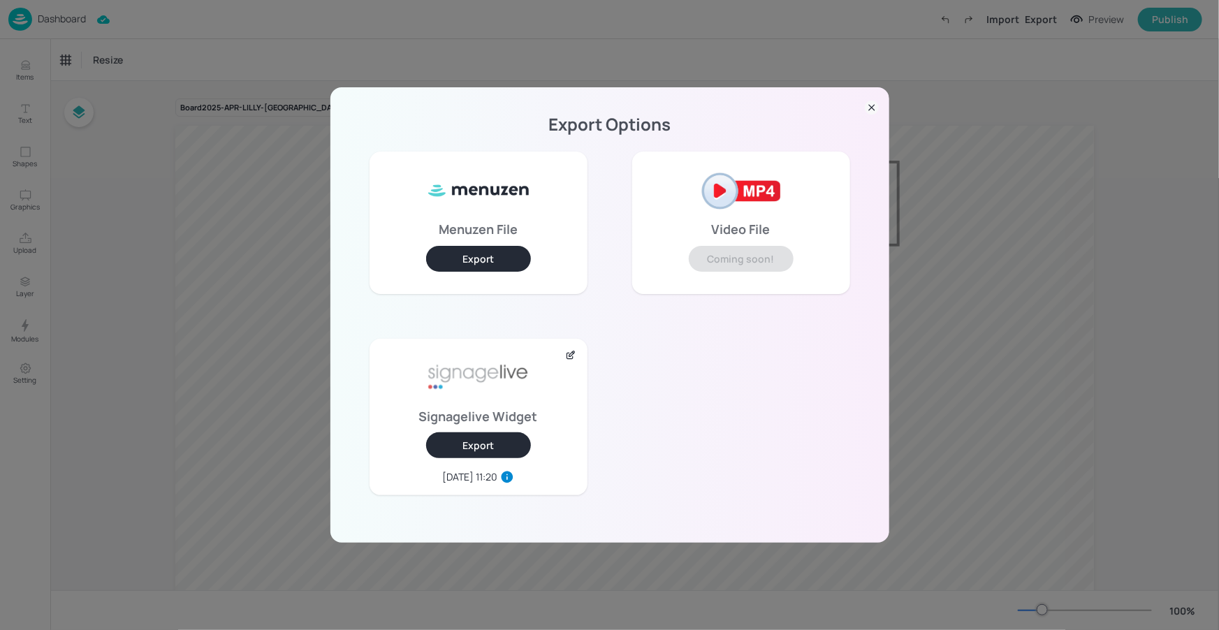
click at [493, 441] on button "Export" at bounding box center [478, 445] width 105 height 26
